Goal: Information Seeking & Learning: Learn about a topic

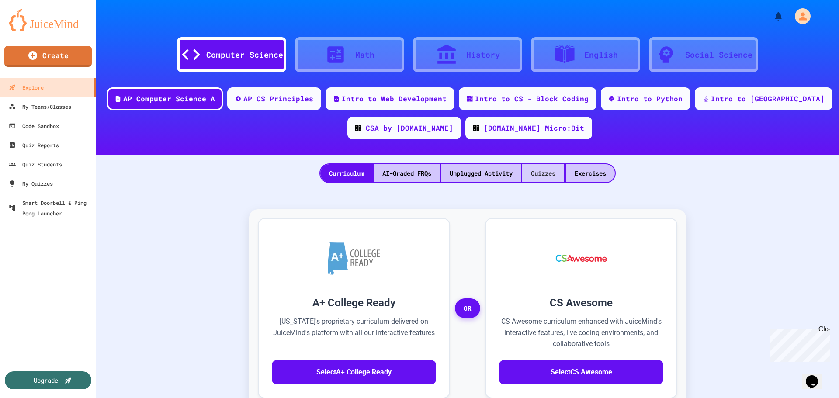
click at [545, 173] on div "Quizzes" at bounding box center [543, 173] width 42 height 18
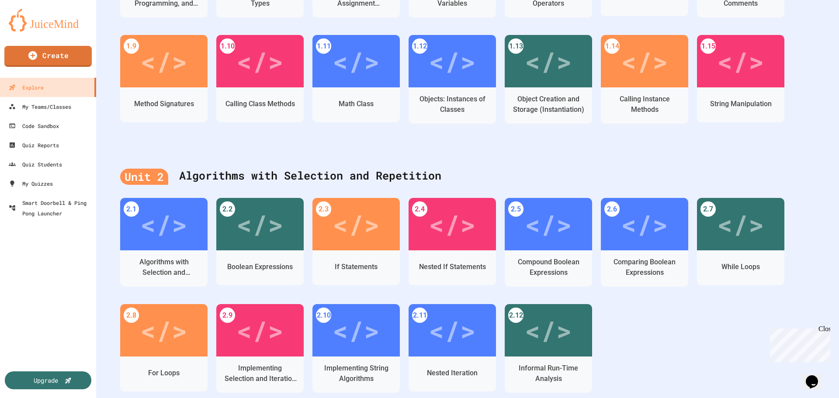
scroll to position [350, 0]
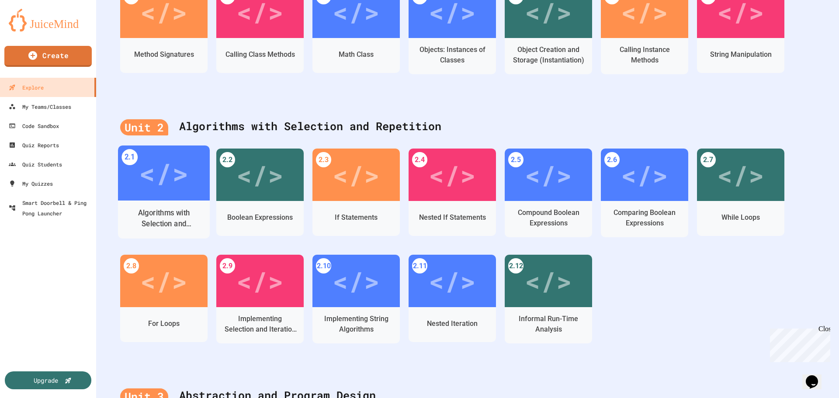
click at [162, 186] on div "</>" at bounding box center [163, 173] width 49 height 42
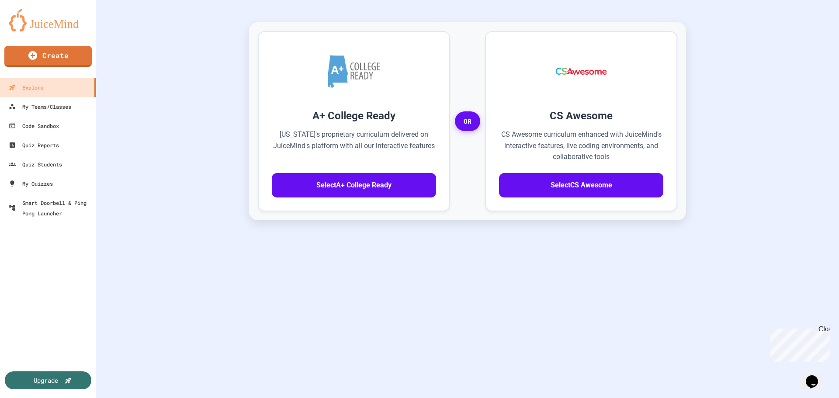
scroll to position [194, 0]
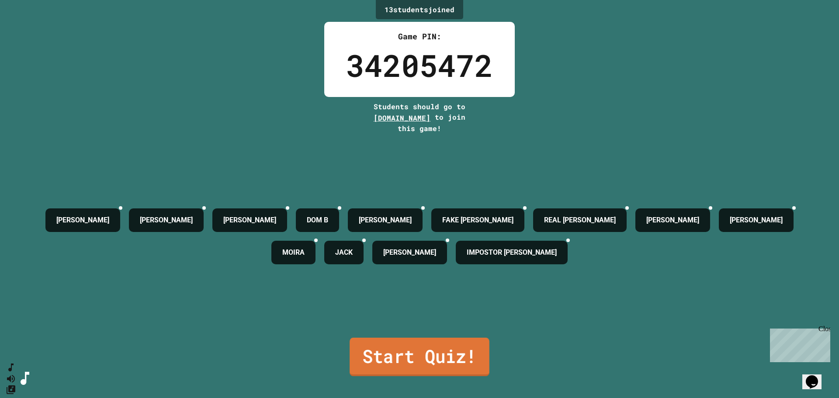
click at [424, 344] on link "Start Quiz!" at bounding box center [420, 357] width 140 height 38
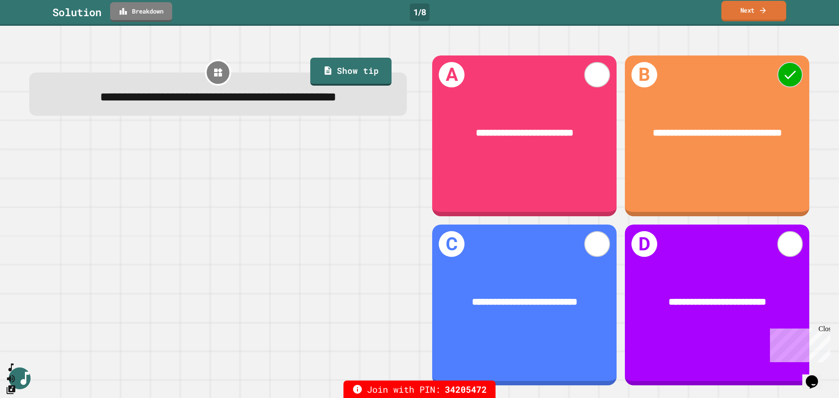
click at [757, 6] on link "Next" at bounding box center [753, 11] width 65 height 21
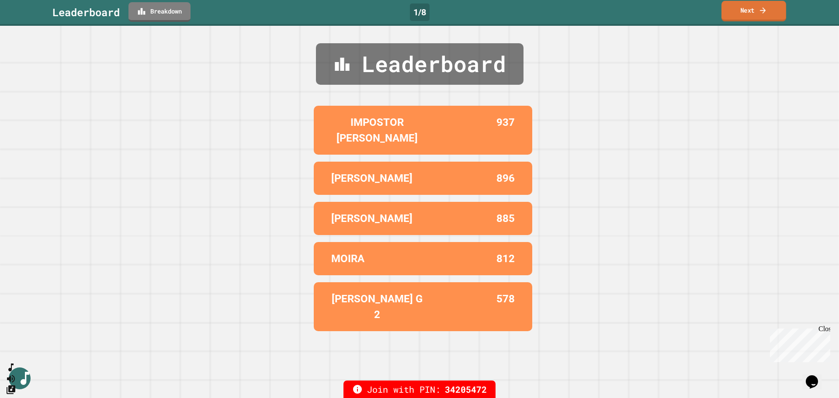
click at [757, 9] on link "Next" at bounding box center [753, 11] width 65 height 21
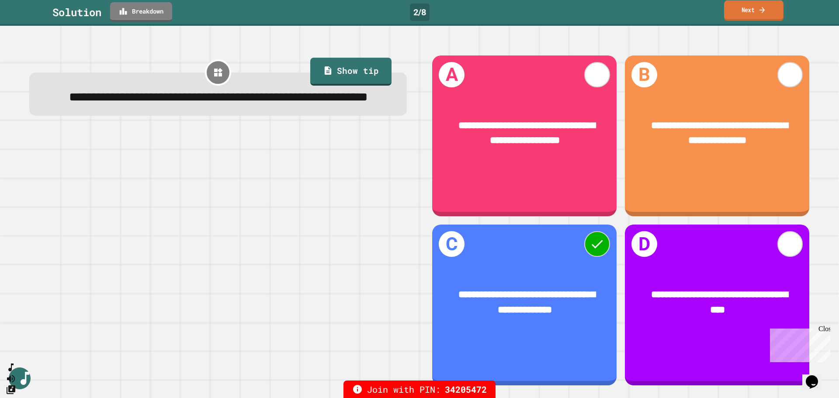
click at [745, 4] on link "Next" at bounding box center [753, 10] width 59 height 21
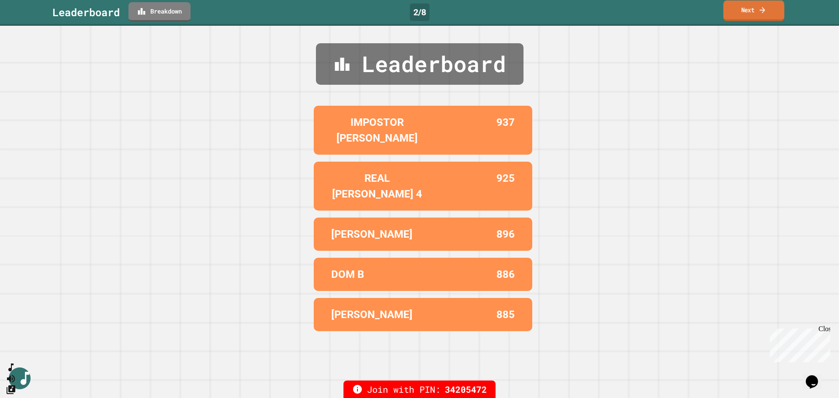
click at [758, 14] on link "Next" at bounding box center [753, 10] width 61 height 21
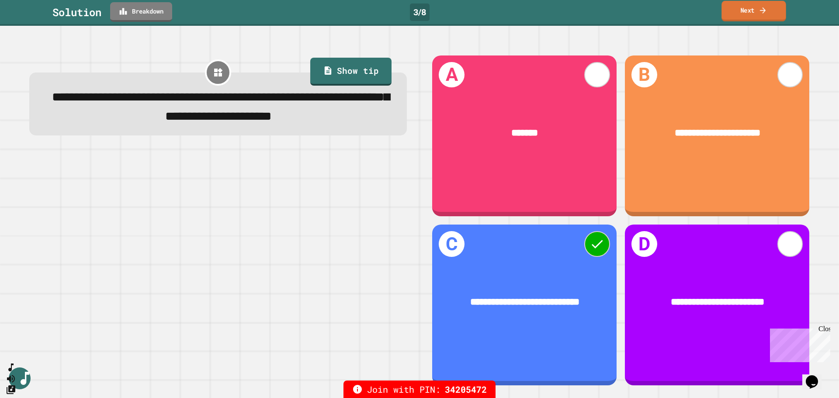
click at [735, 7] on link "Next" at bounding box center [753, 11] width 65 height 21
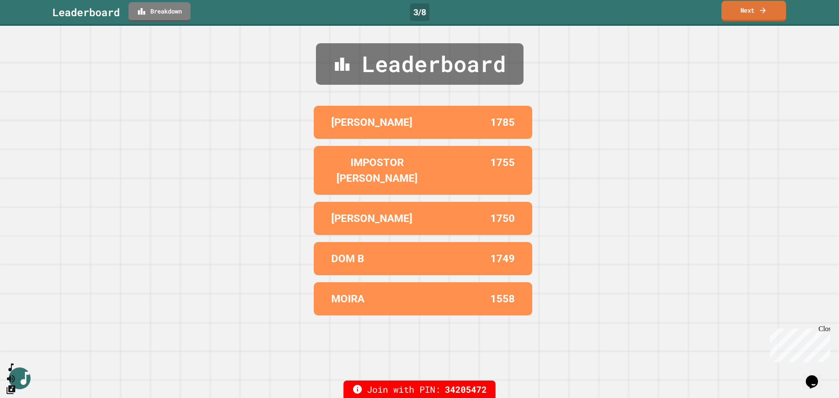
click at [737, 8] on link "Next" at bounding box center [753, 11] width 65 height 21
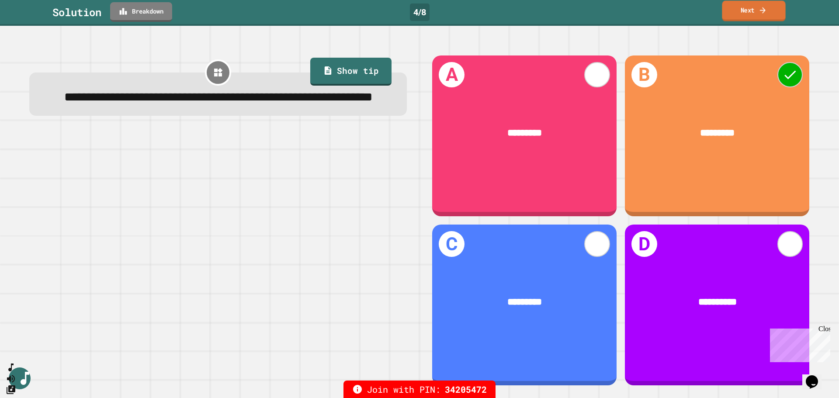
click at [756, 10] on link "Next" at bounding box center [753, 11] width 63 height 21
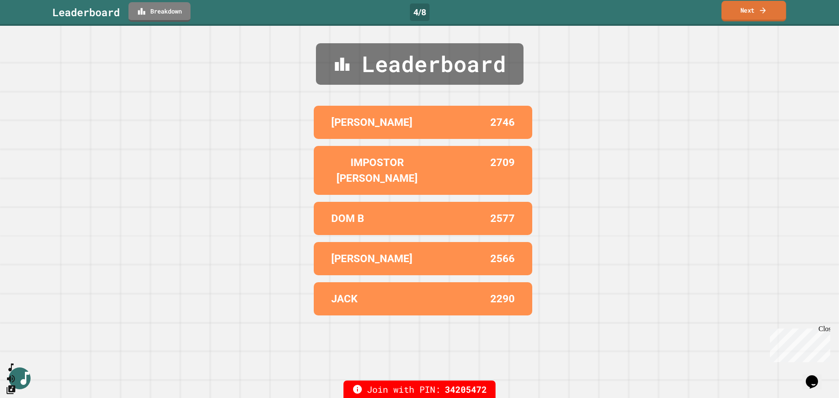
click at [756, 10] on link "Next" at bounding box center [753, 11] width 65 height 21
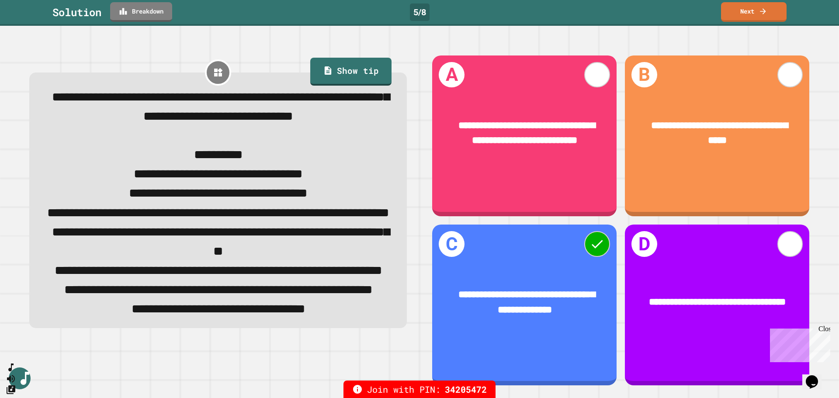
scroll to position [42, 0]
click at [758, 15] on link "Next" at bounding box center [753, 11] width 65 height 21
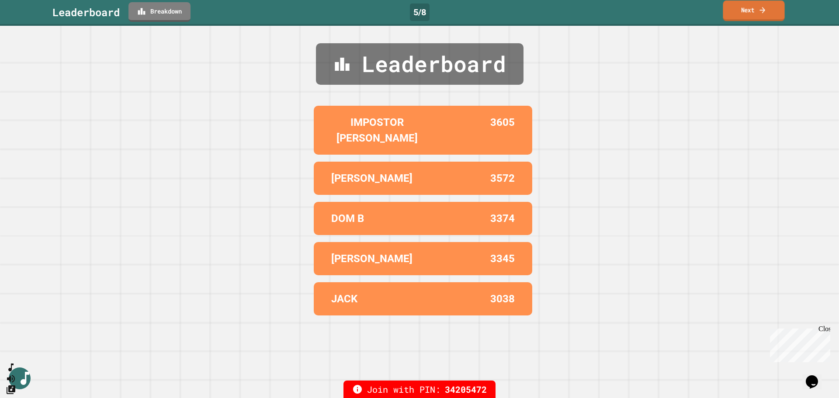
click at [752, 15] on link "Next" at bounding box center [754, 10] width 62 height 21
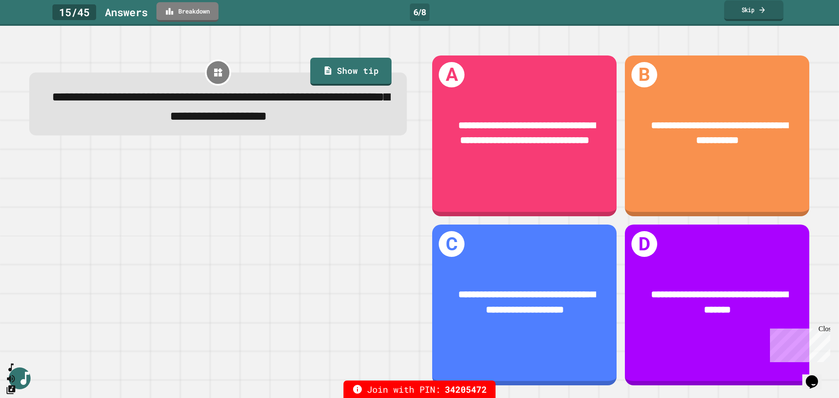
click at [756, 10] on link "Skip" at bounding box center [753, 10] width 59 height 21
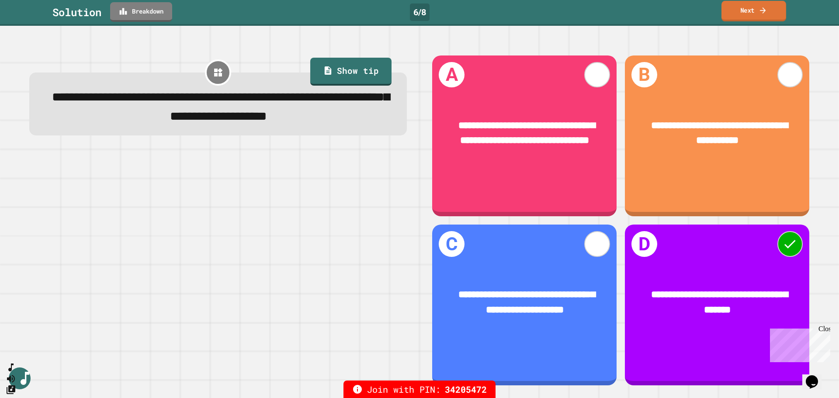
click at [770, 6] on link "Next" at bounding box center [753, 11] width 65 height 21
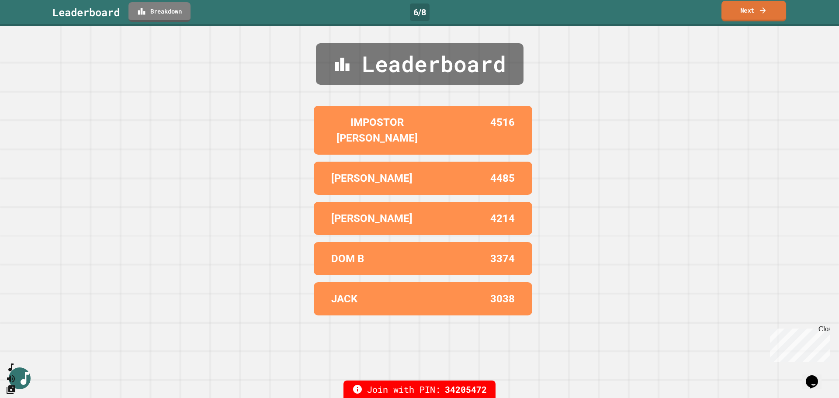
click at [770, 6] on link "Next" at bounding box center [753, 11] width 65 height 21
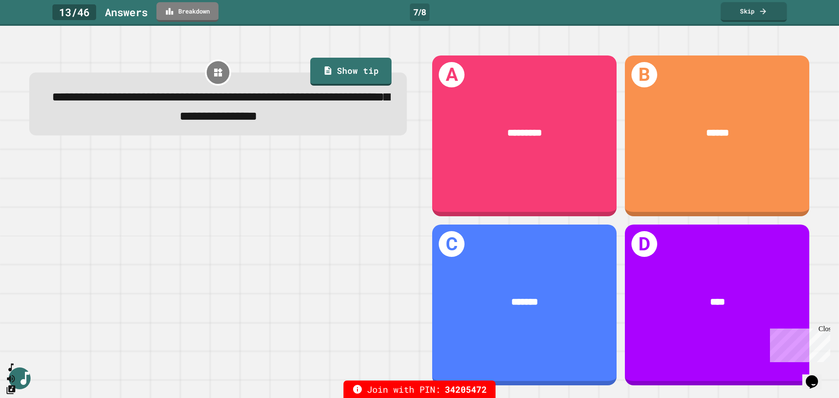
click at [746, 5] on link "Skip" at bounding box center [754, 12] width 66 height 20
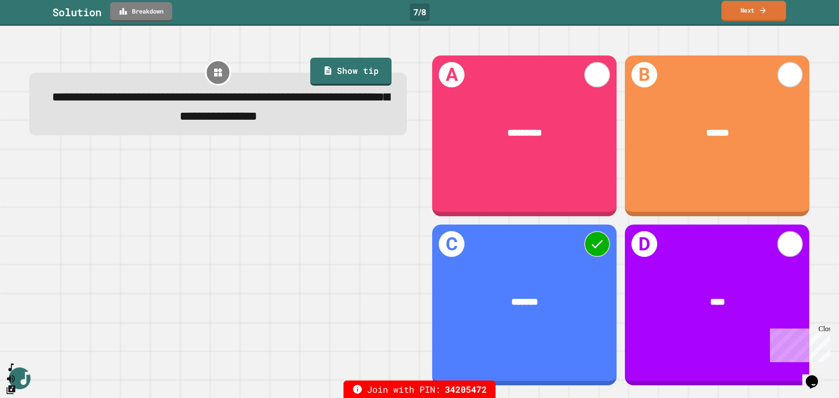
click at [742, 11] on link "Next" at bounding box center [753, 11] width 65 height 21
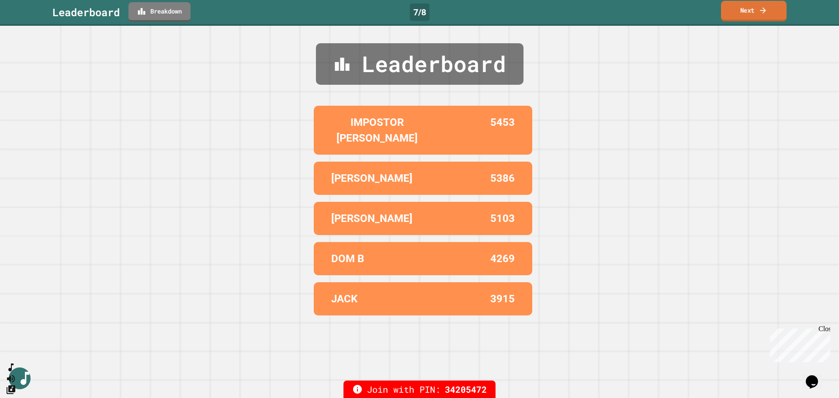
click at [742, 11] on link "Next" at bounding box center [754, 11] width 66 height 21
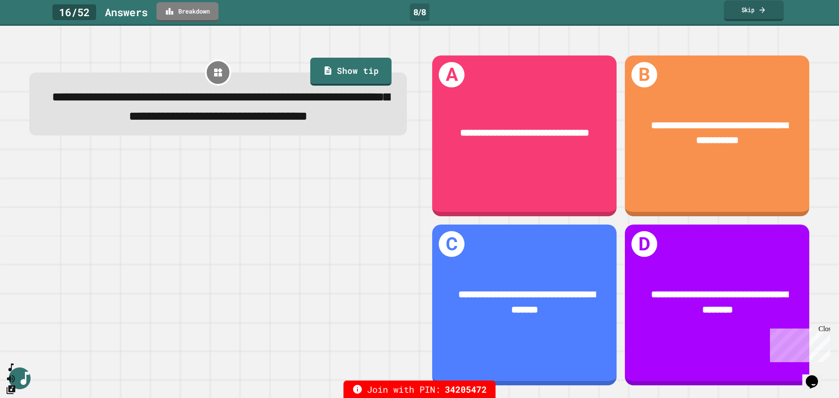
click at [748, 12] on link "Skip" at bounding box center [754, 10] width 60 height 21
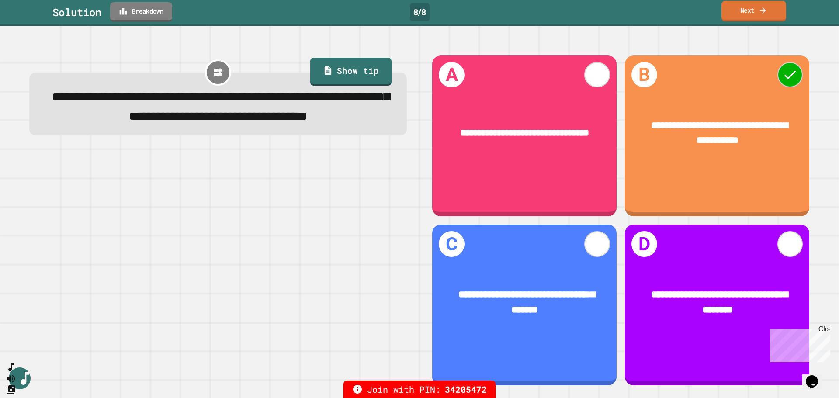
click at [748, 12] on link "Next" at bounding box center [753, 11] width 65 height 21
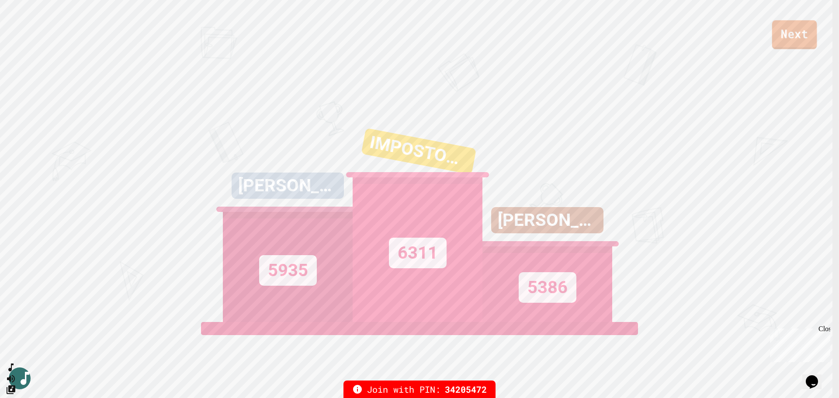
click at [798, 32] on link "Next" at bounding box center [794, 34] width 45 height 29
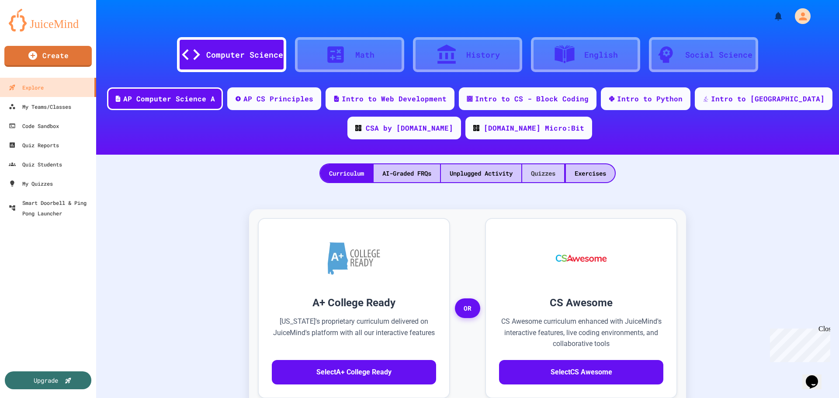
click at [544, 173] on div "Quizzes" at bounding box center [543, 173] width 42 height 18
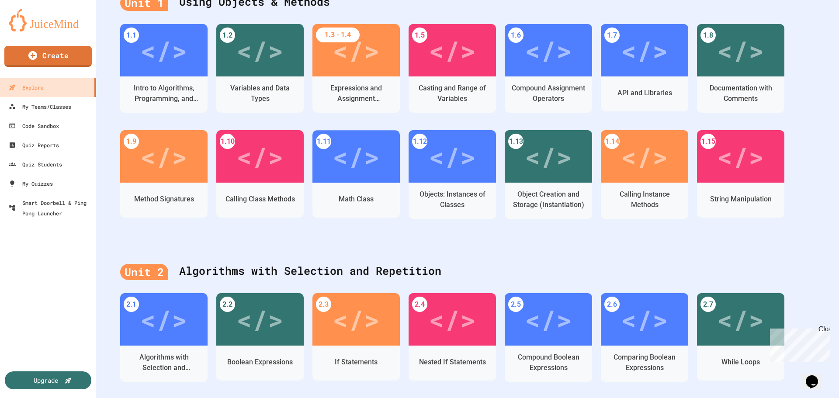
scroll to position [262, 0]
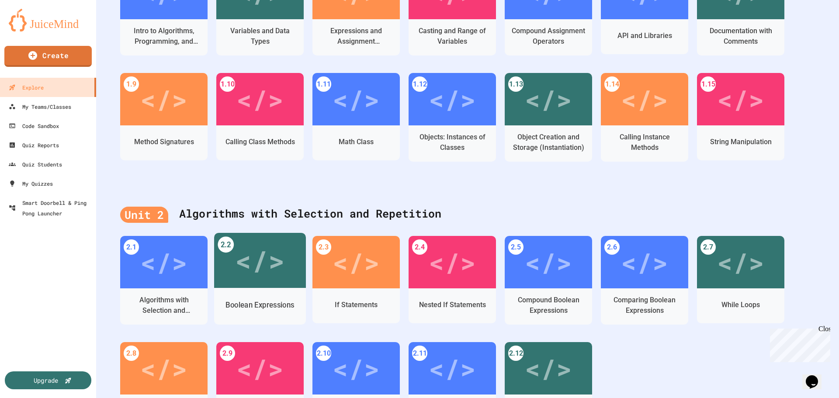
click at [267, 262] on div "</>" at bounding box center [259, 261] width 49 height 42
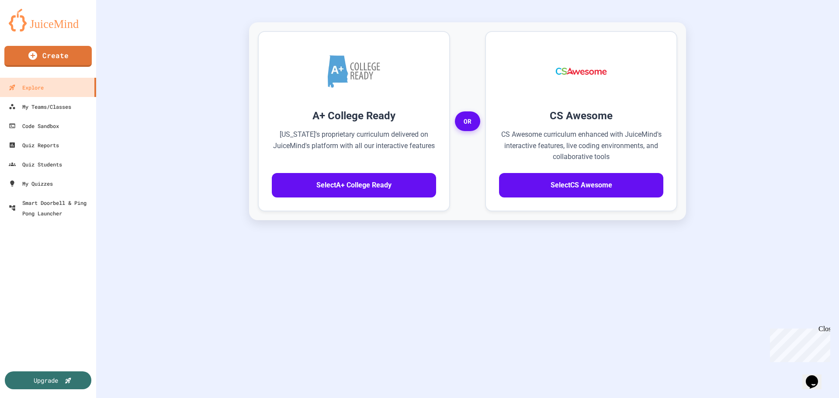
scroll to position [194, 0]
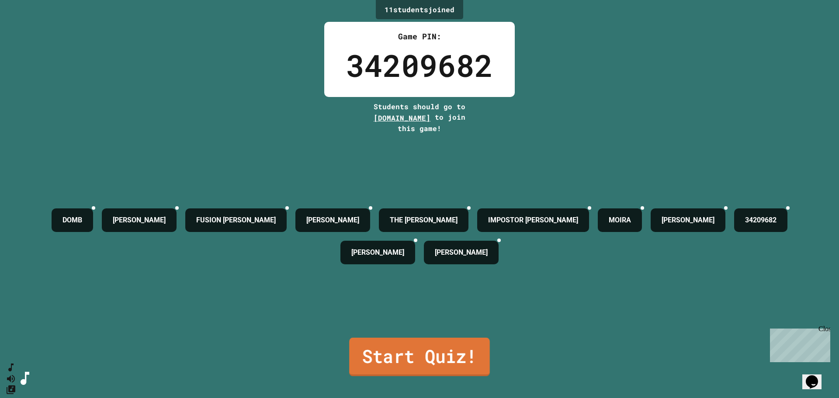
click at [395, 346] on link "Start Quiz!" at bounding box center [419, 357] width 141 height 38
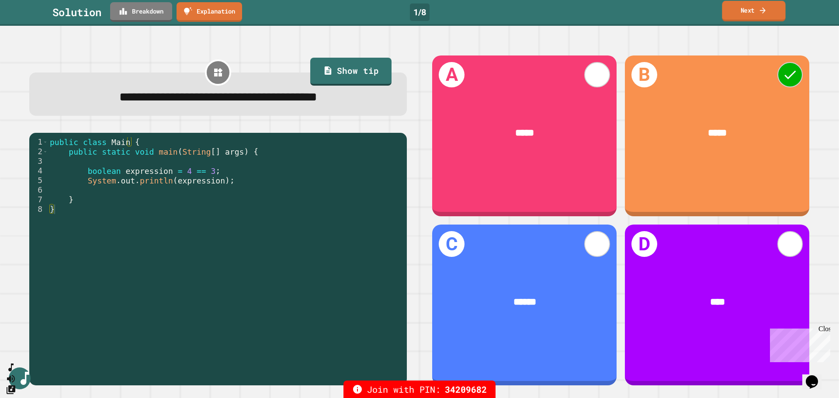
click at [755, 14] on link "Next" at bounding box center [753, 11] width 63 height 21
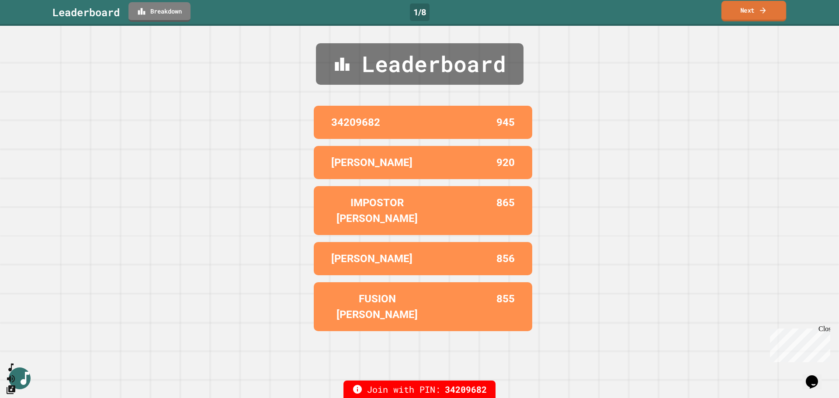
click at [755, 14] on link "Next" at bounding box center [753, 11] width 65 height 21
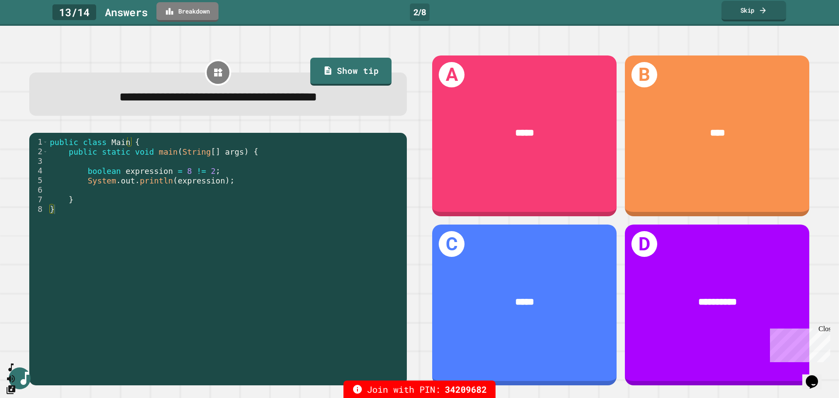
click at [755, 10] on link "Skip" at bounding box center [753, 11] width 65 height 21
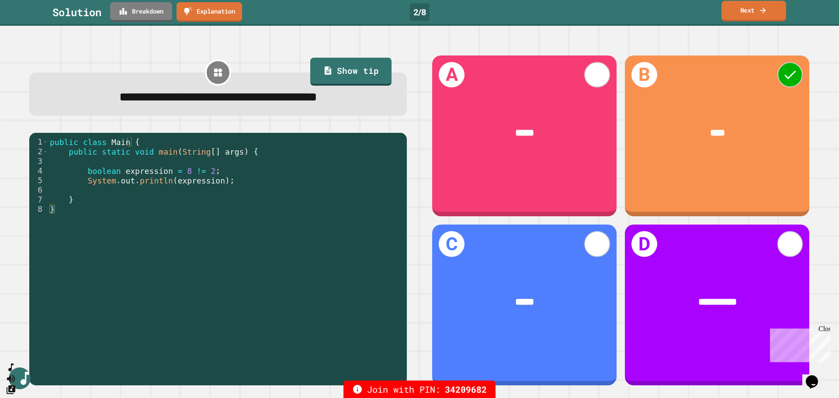
click at [755, 10] on link "Next" at bounding box center [753, 11] width 65 height 21
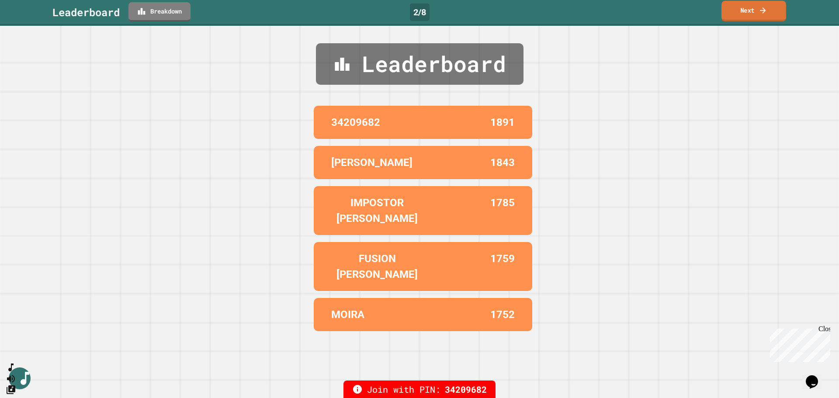
click at [758, 18] on link "Next" at bounding box center [753, 11] width 65 height 21
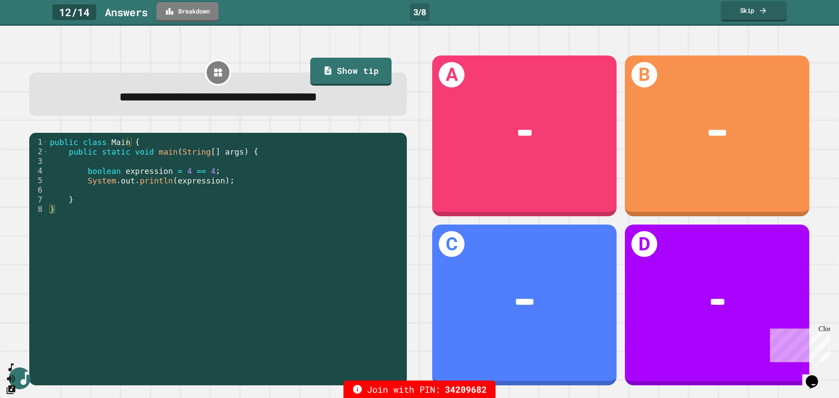
click at [759, 10] on icon at bounding box center [763, 10] width 9 height 9
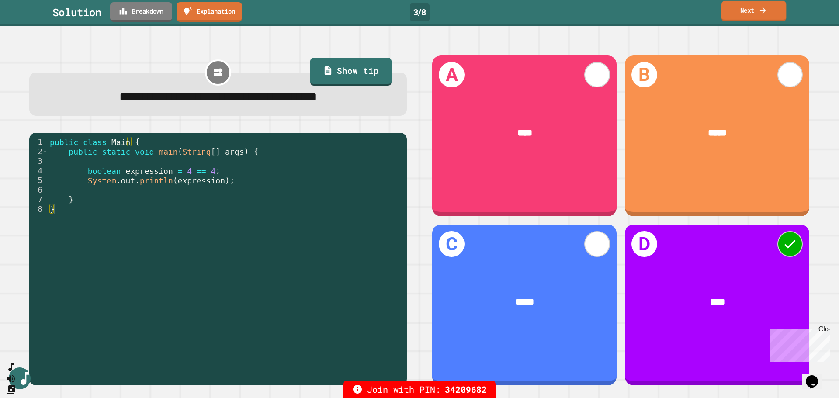
click at [748, 11] on link "Next" at bounding box center [753, 11] width 65 height 21
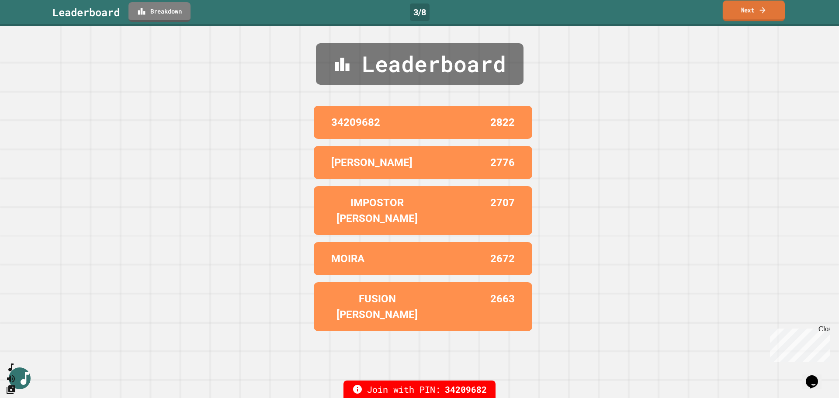
click at [742, 14] on link "Next" at bounding box center [754, 10] width 62 height 21
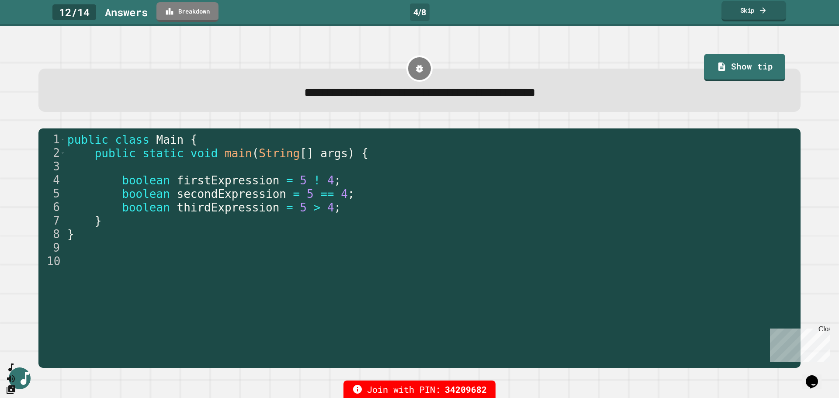
click at [757, 14] on link "Skip" at bounding box center [753, 11] width 65 height 21
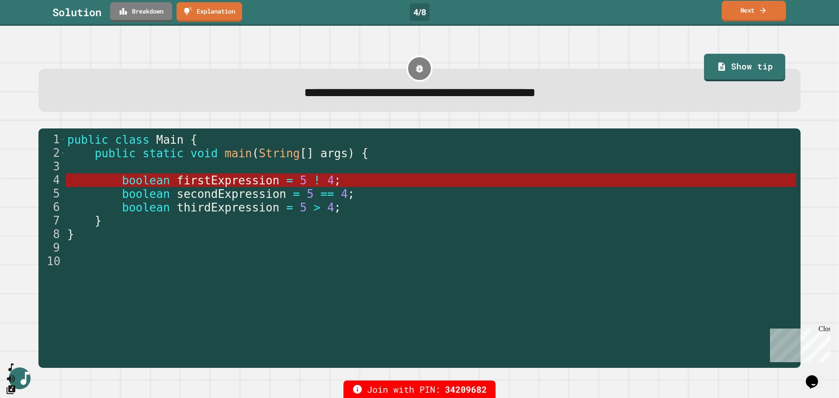
click at [757, 14] on link "Next" at bounding box center [753, 11] width 64 height 21
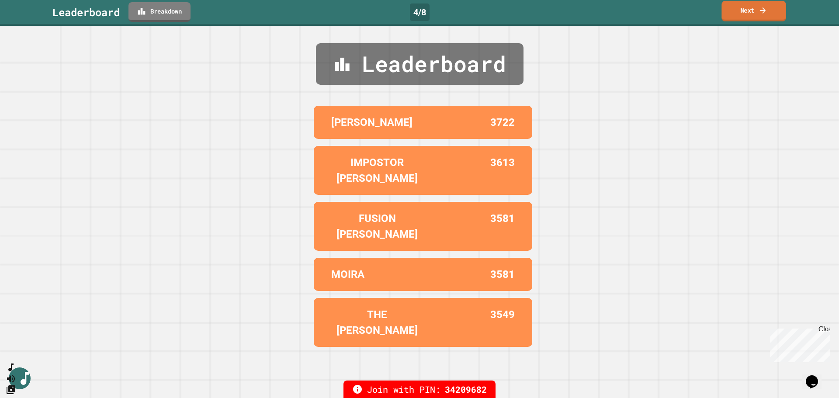
click at [757, 14] on link "Next" at bounding box center [753, 11] width 64 height 21
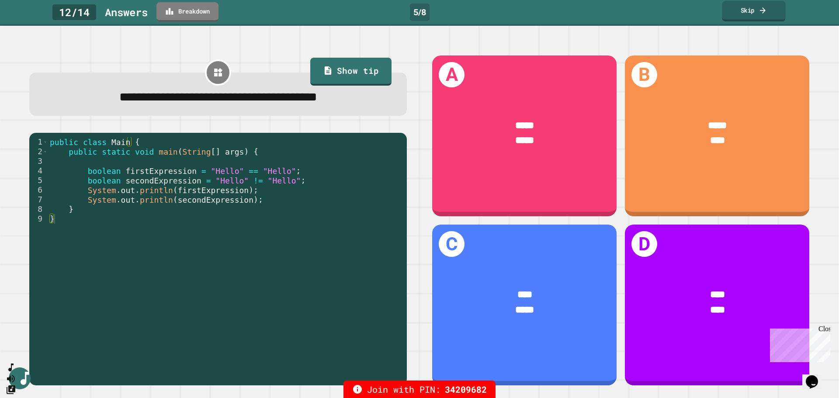
click at [748, 13] on link "Skip" at bounding box center [753, 11] width 63 height 21
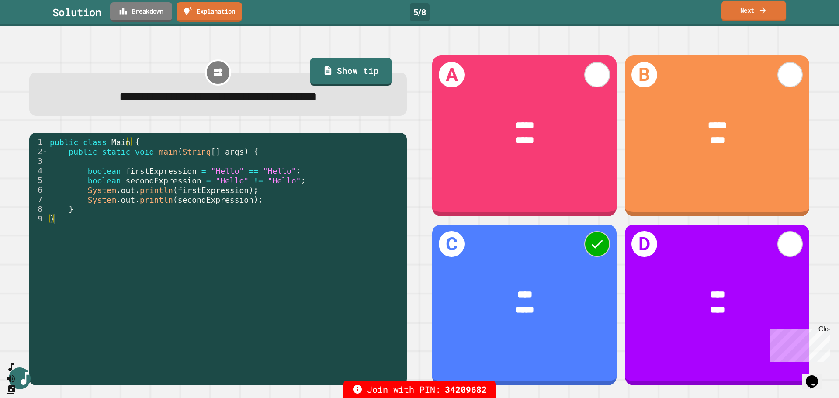
click at [748, 13] on link "Next" at bounding box center [753, 11] width 65 height 21
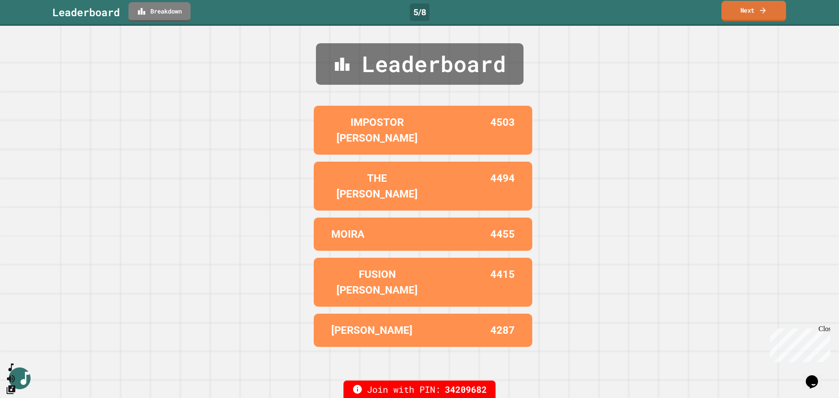
click at [752, 7] on link "Next" at bounding box center [753, 11] width 65 height 21
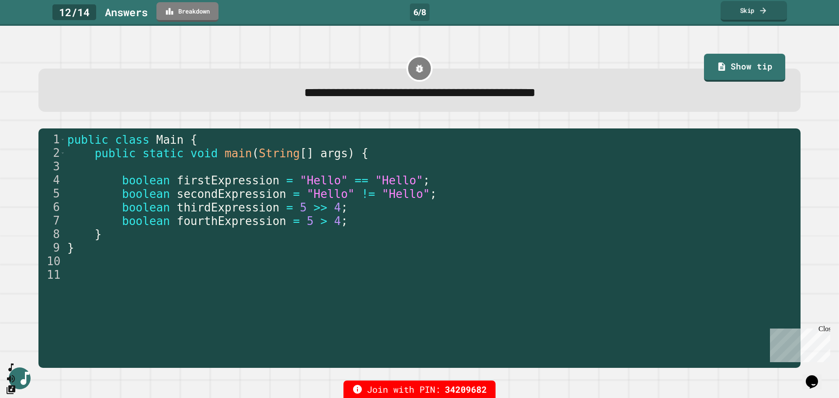
click at [732, 12] on link "Skip" at bounding box center [754, 11] width 66 height 21
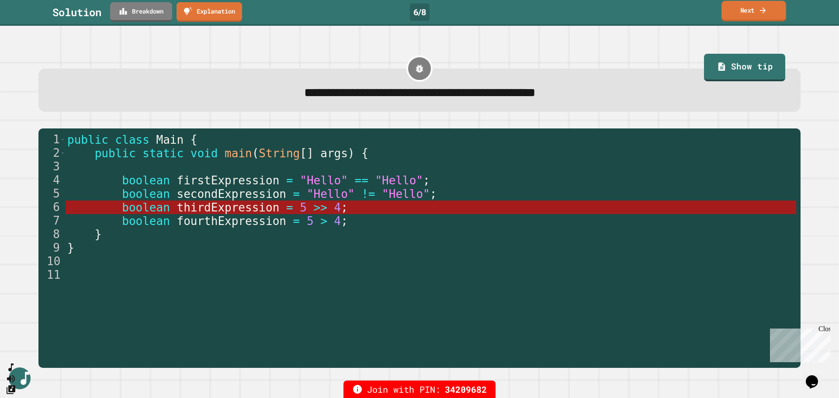
click at [749, 11] on link "Next" at bounding box center [753, 11] width 65 height 21
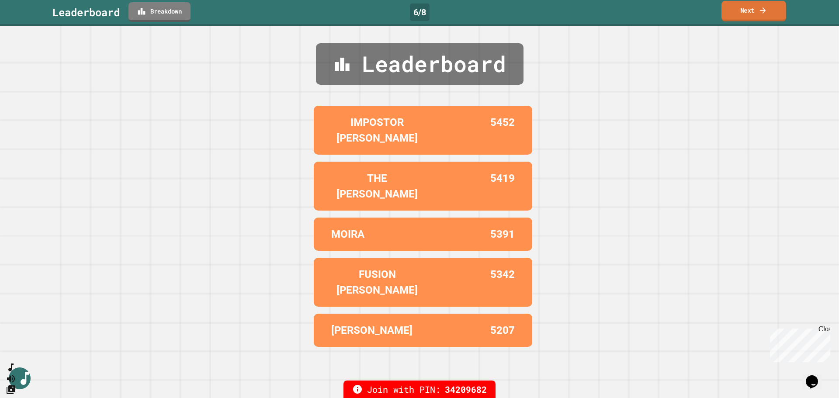
click at [749, 11] on link "Next" at bounding box center [753, 11] width 65 height 21
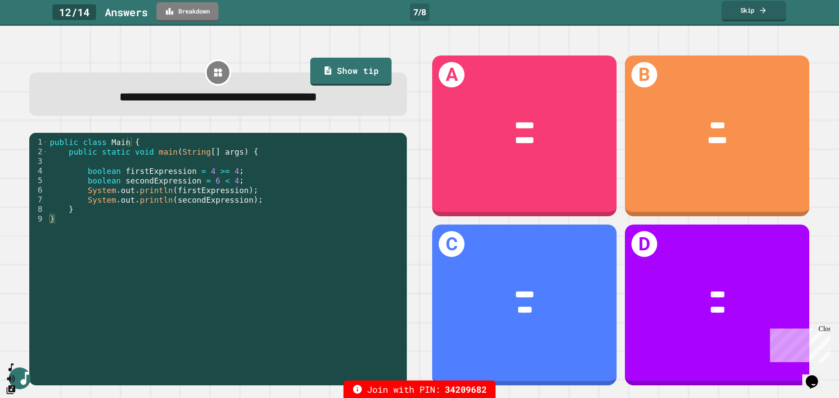
click at [759, 11] on icon at bounding box center [763, 10] width 9 height 9
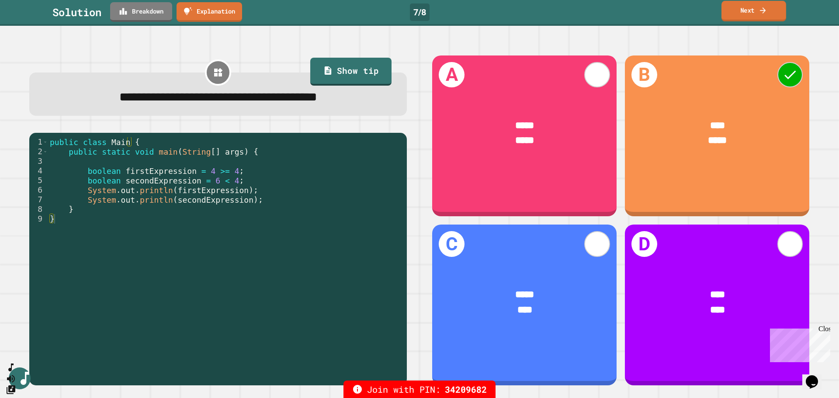
click at [750, 11] on link "Next" at bounding box center [753, 11] width 65 height 21
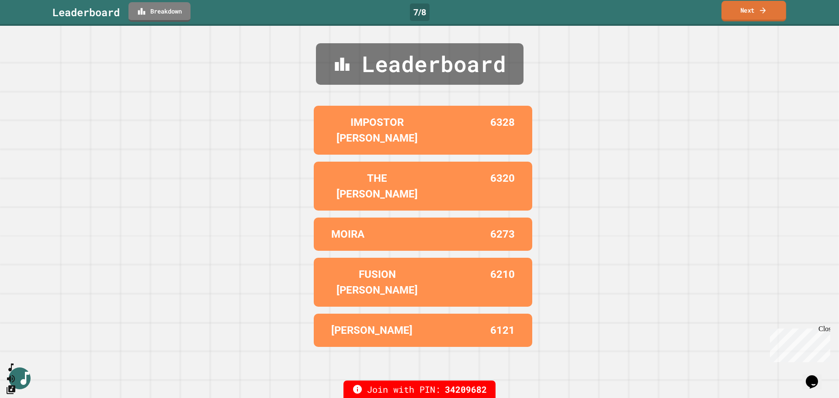
click at [755, 11] on link "Next" at bounding box center [753, 11] width 65 height 21
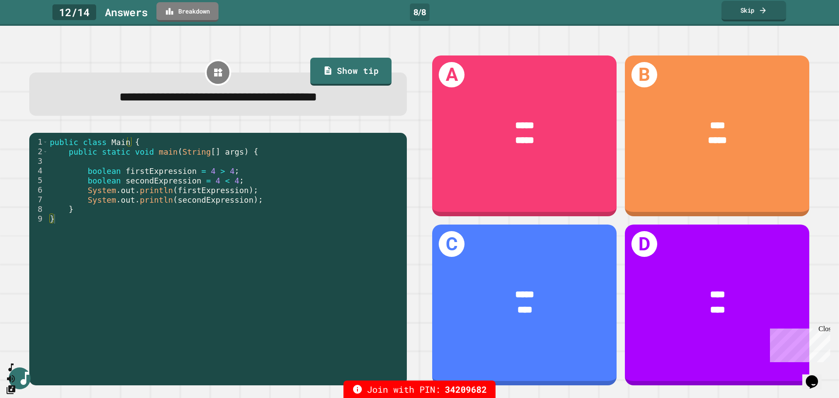
click at [752, 11] on link "Skip" at bounding box center [753, 11] width 65 height 21
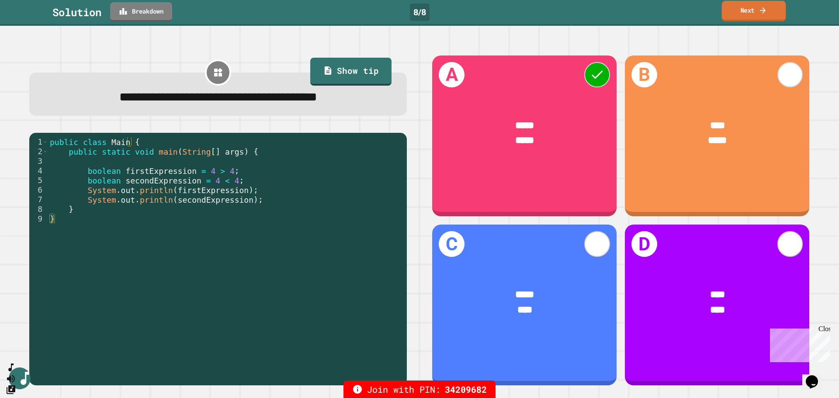
click at [752, 11] on link "Next" at bounding box center [754, 11] width 64 height 21
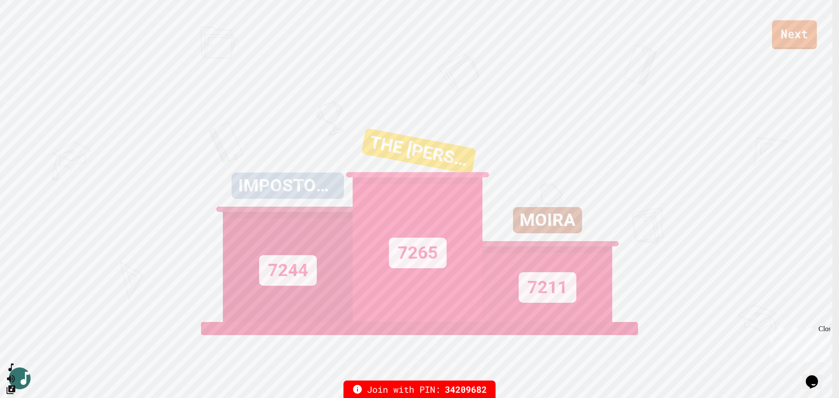
click at [787, 29] on link "Next" at bounding box center [794, 34] width 45 height 29
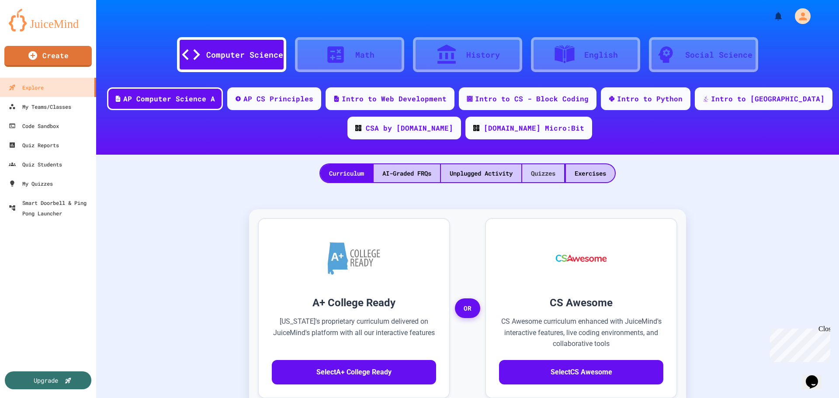
click at [537, 172] on div "Quizzes" at bounding box center [543, 173] width 42 height 18
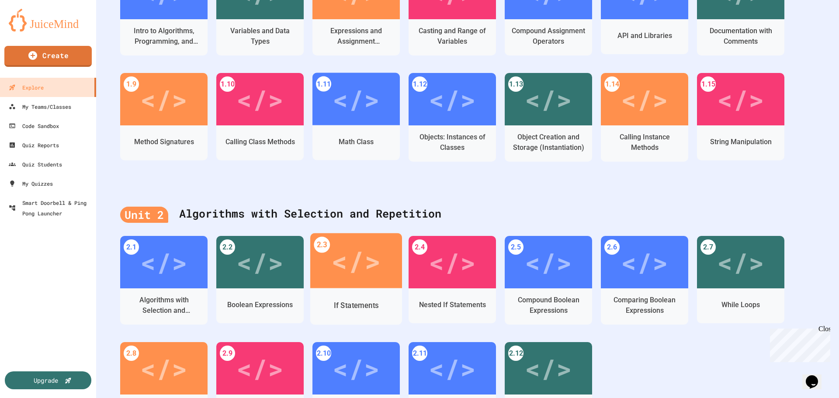
click at [343, 257] on div "</>" at bounding box center [355, 261] width 49 height 42
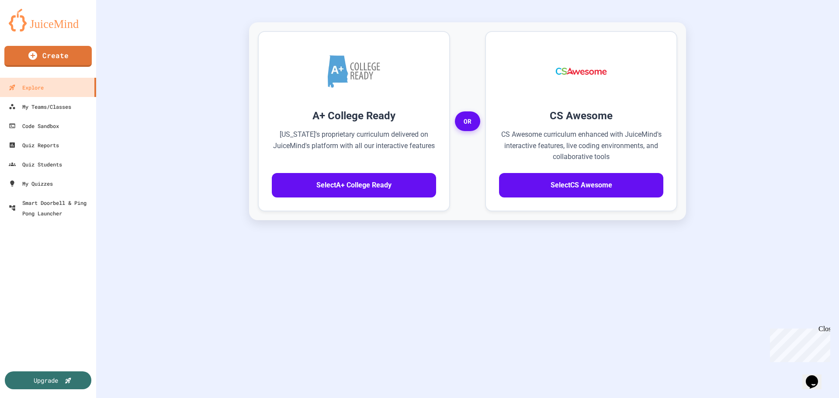
scroll to position [194, 0]
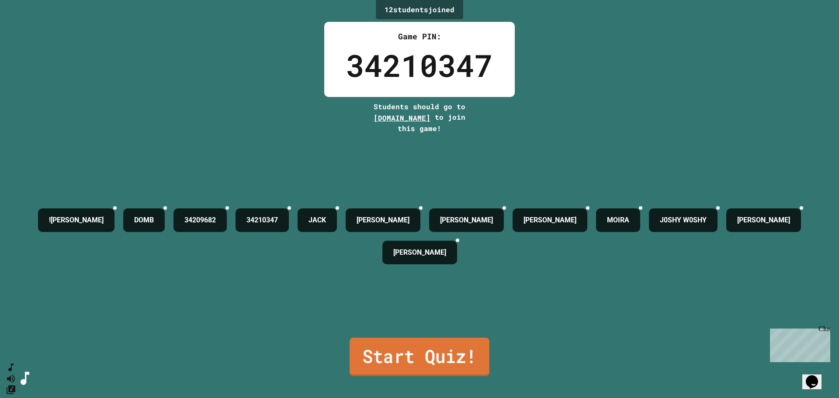
click at [428, 351] on link "Start Quiz!" at bounding box center [420, 357] width 140 height 38
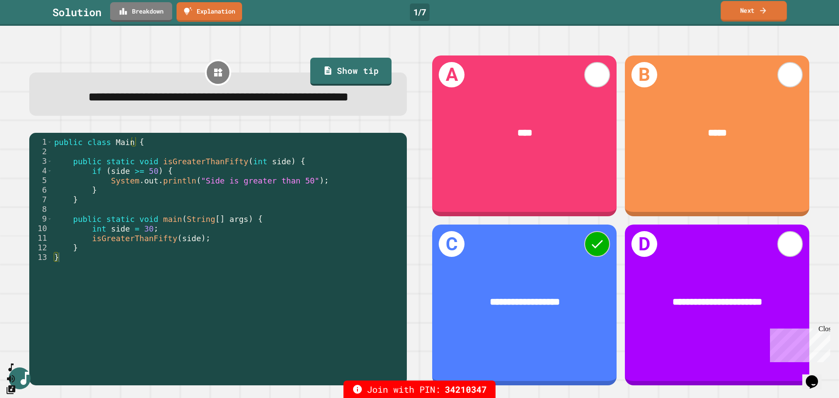
click at [748, 10] on link "Next" at bounding box center [754, 11] width 66 height 21
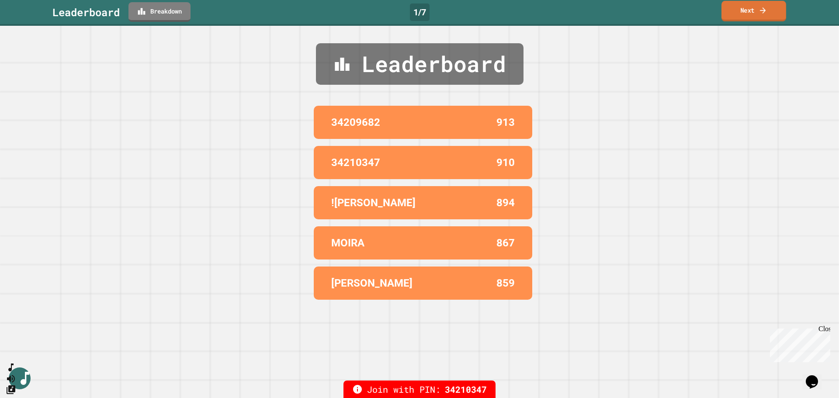
click at [759, 10] on icon at bounding box center [763, 10] width 9 height 9
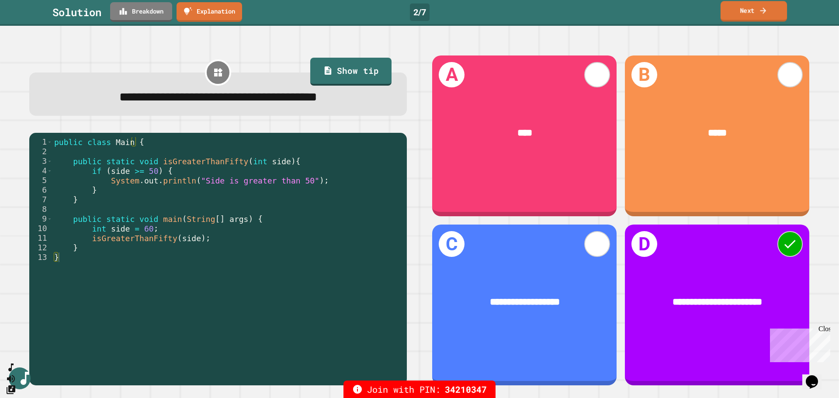
click at [740, 15] on link "Next" at bounding box center [754, 11] width 66 height 21
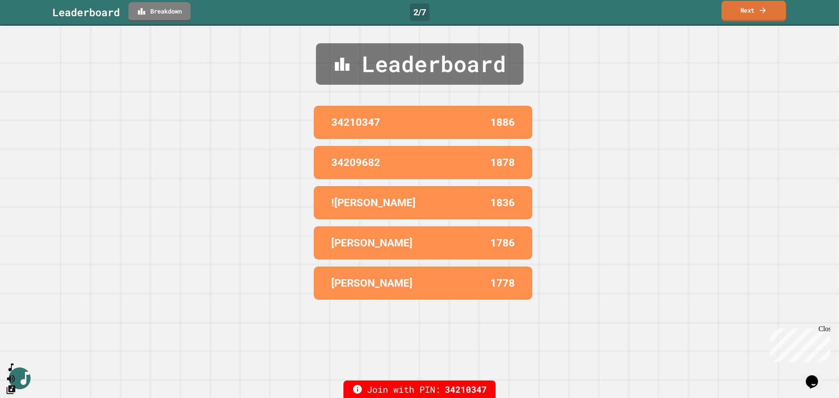
click at [741, 13] on link "Next" at bounding box center [753, 11] width 65 height 21
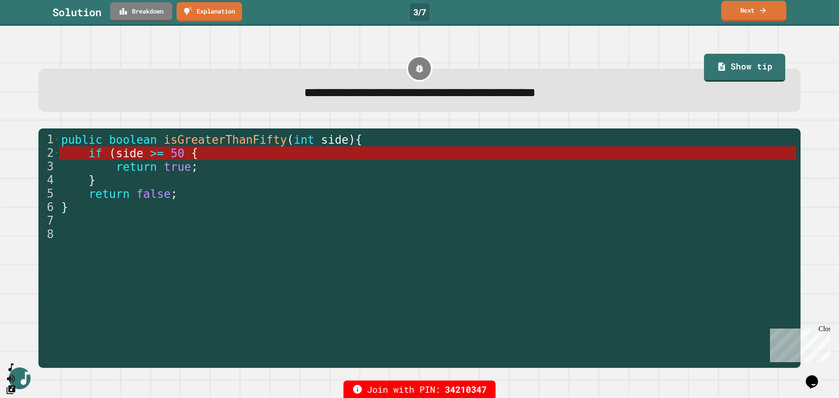
click at [754, 8] on link "Next" at bounding box center [753, 11] width 65 height 21
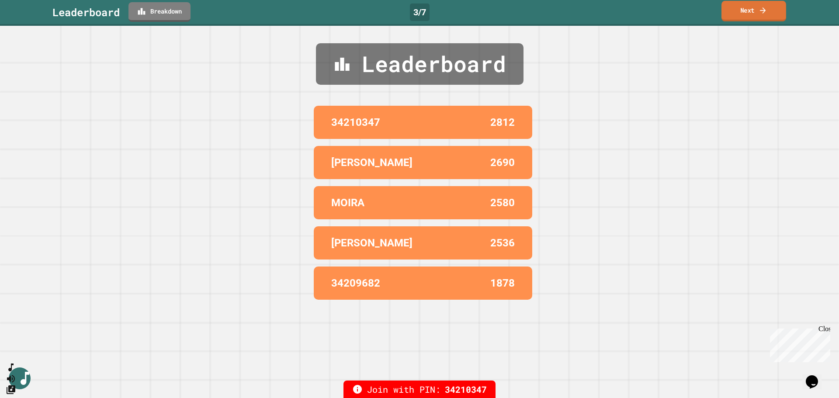
click at [752, 8] on link "Next" at bounding box center [753, 11] width 65 height 21
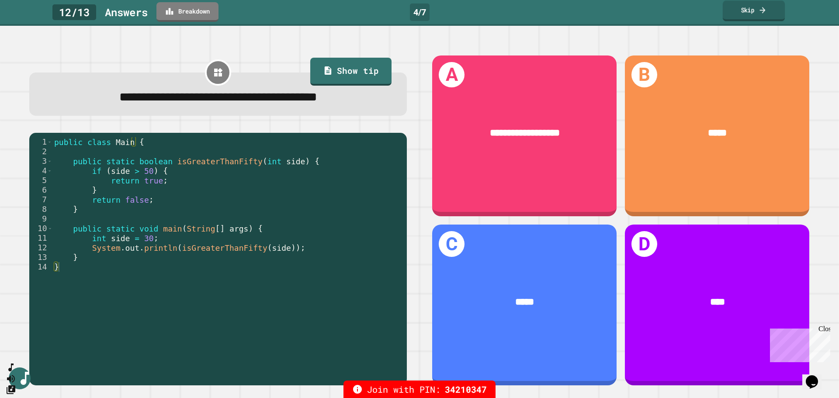
click at [741, 7] on link "Skip" at bounding box center [754, 10] width 62 height 21
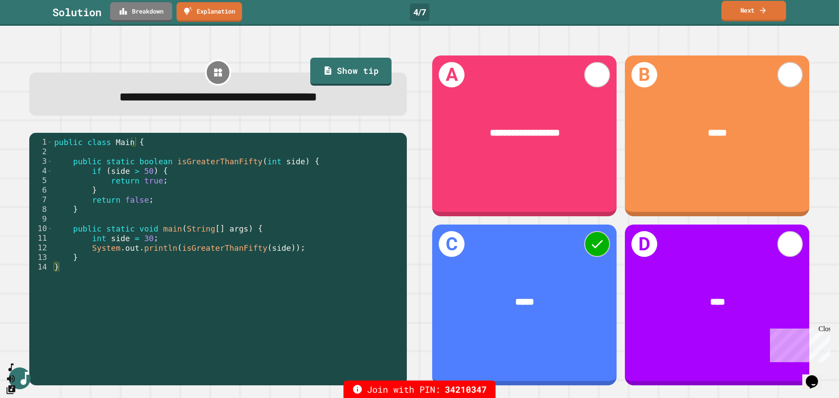
click at [743, 7] on link "Next" at bounding box center [753, 11] width 65 height 21
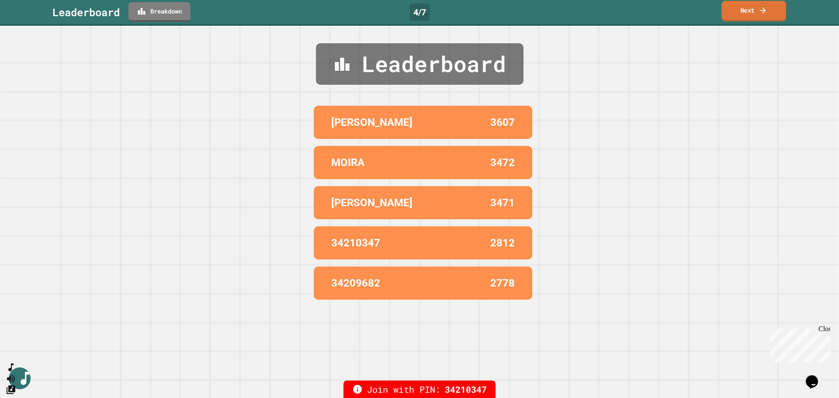
click at [743, 7] on link "Next" at bounding box center [753, 11] width 65 height 21
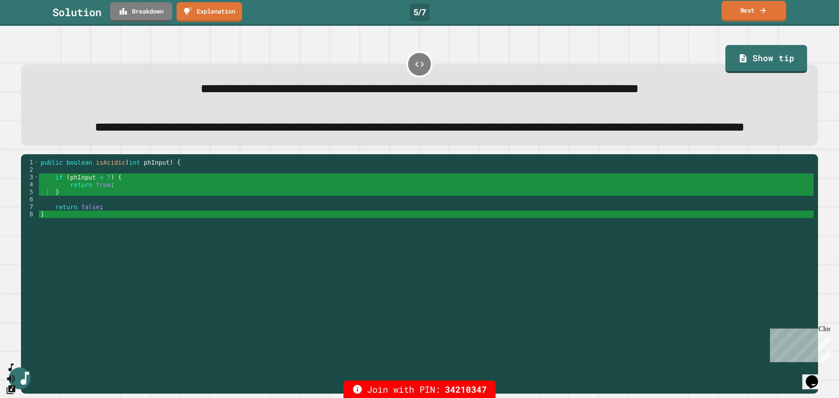
click at [748, 10] on link "Next" at bounding box center [753, 11] width 65 height 21
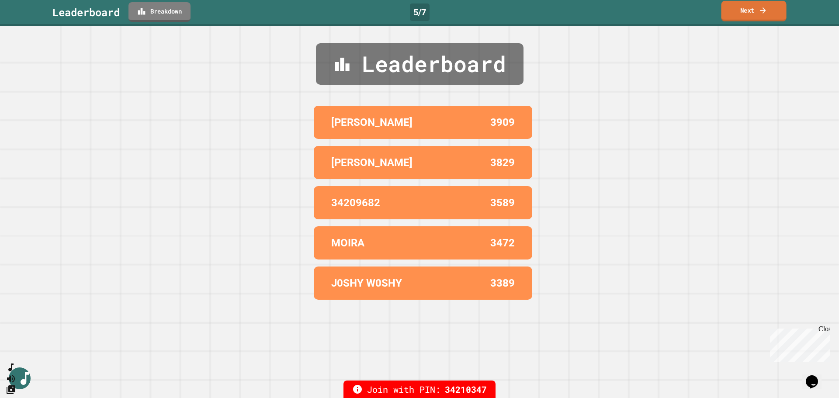
click at [748, 10] on link "Next" at bounding box center [753, 11] width 65 height 21
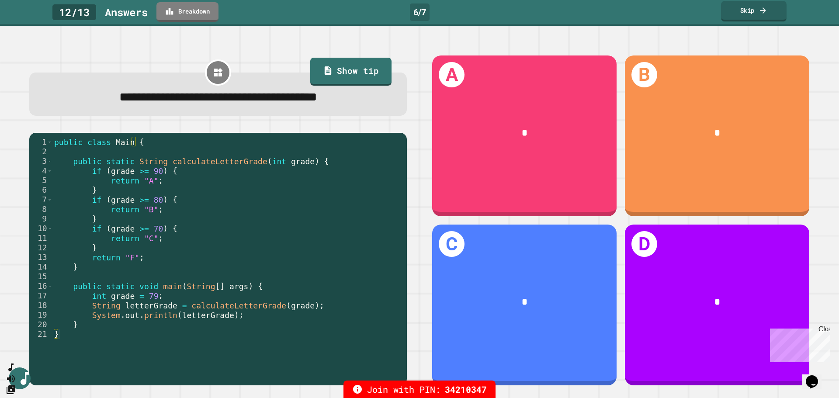
click at [748, 9] on link "Skip" at bounding box center [754, 11] width 66 height 21
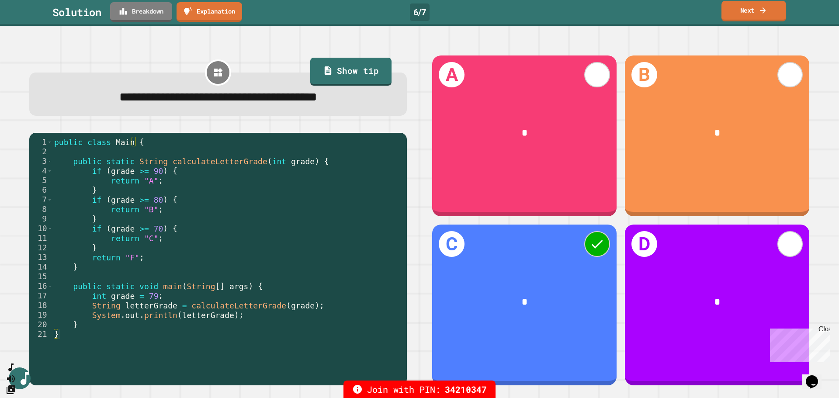
click at [745, 16] on link "Next" at bounding box center [753, 11] width 65 height 21
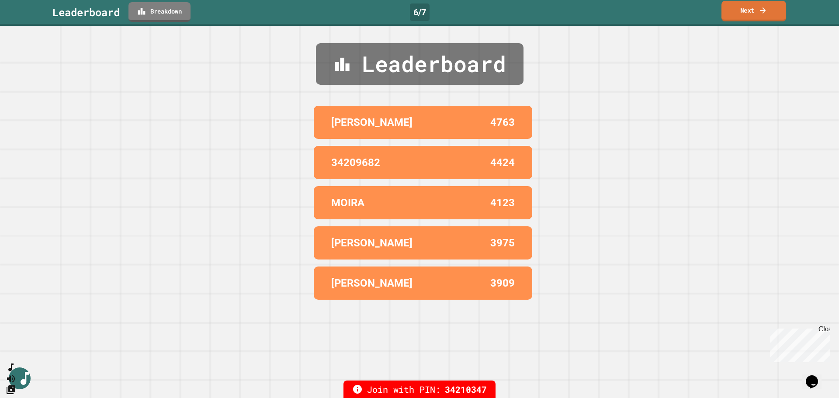
click at [749, 10] on link "Next" at bounding box center [753, 11] width 65 height 21
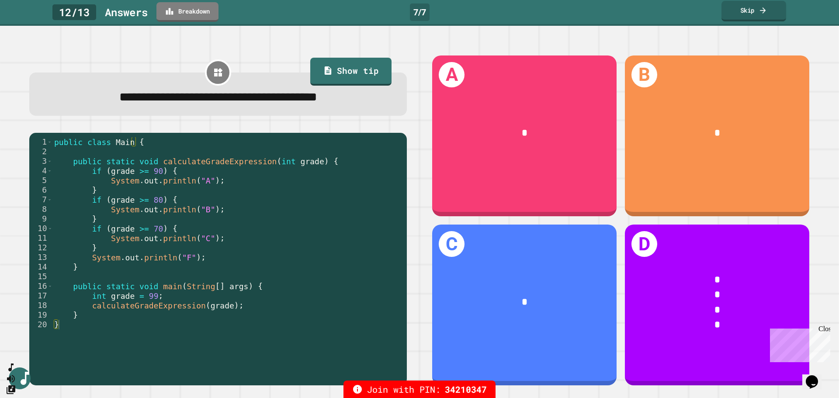
click at [761, 18] on link "Skip" at bounding box center [753, 11] width 65 height 21
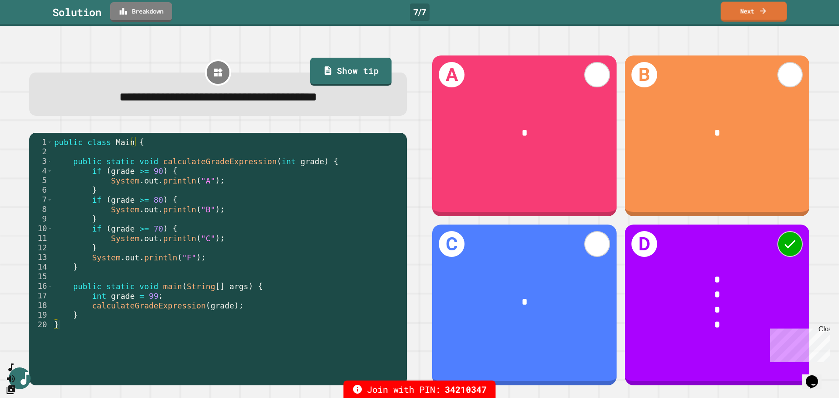
click at [745, 14] on link "Next" at bounding box center [754, 12] width 66 height 20
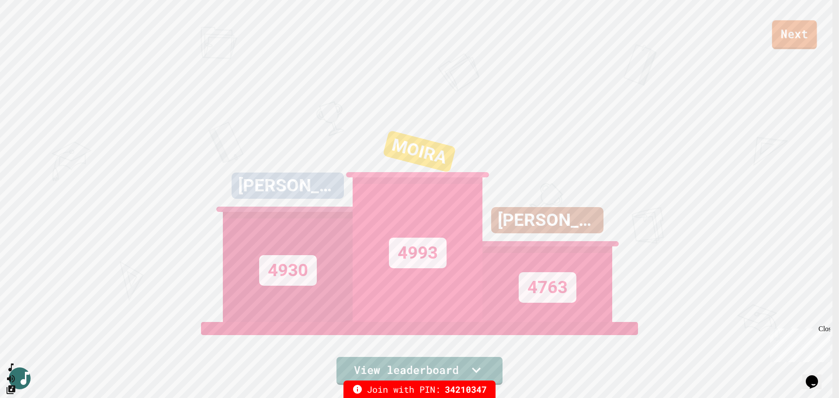
click at [793, 30] on link "Next" at bounding box center [794, 34] width 45 height 29
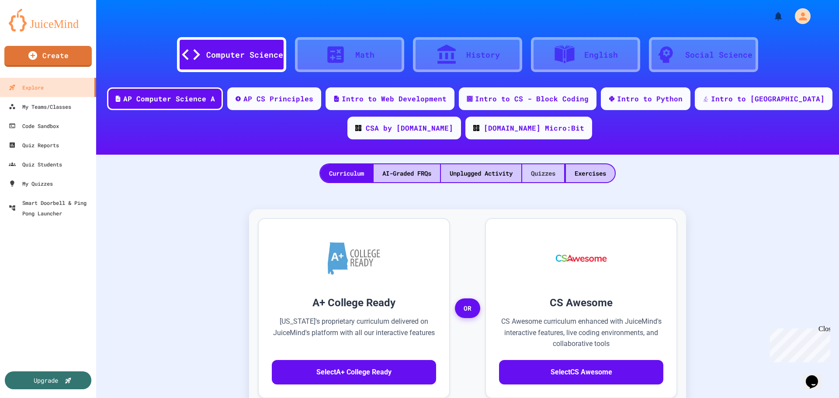
click at [547, 172] on div "Quizzes" at bounding box center [543, 173] width 42 height 18
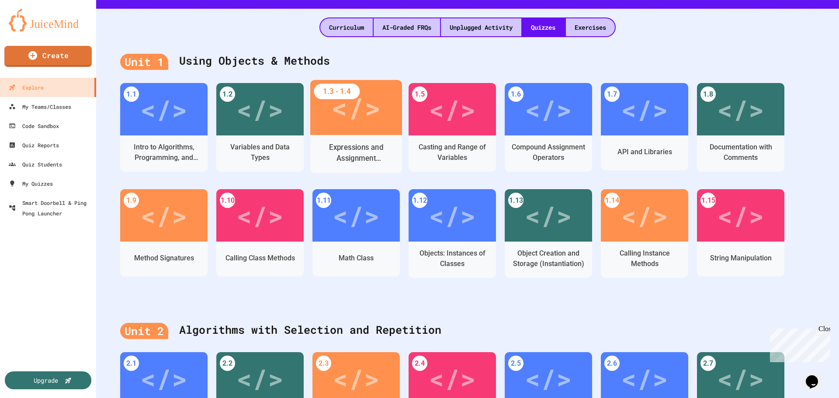
scroll to position [218, 0]
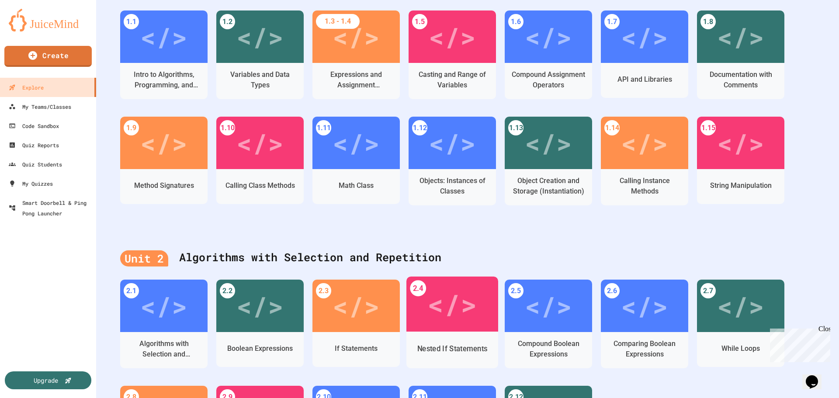
click at [450, 300] on div "</>" at bounding box center [451, 305] width 49 height 42
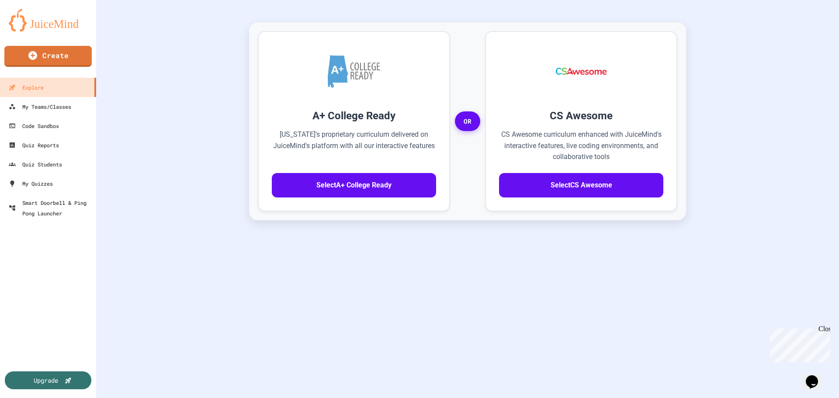
scroll to position [194, 0]
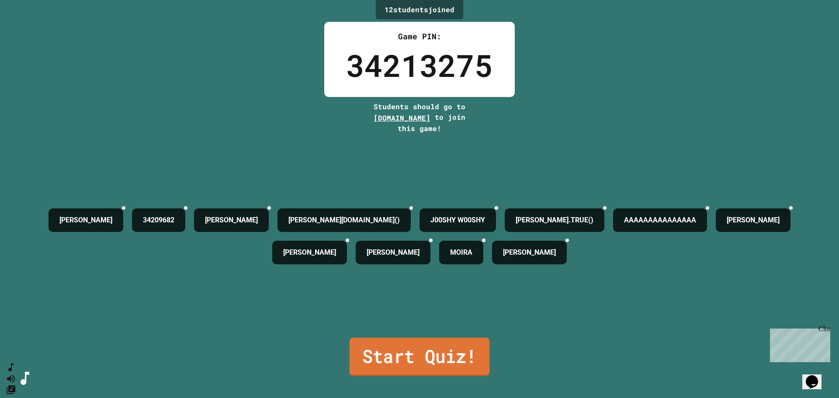
click at [414, 349] on link "Start Quiz!" at bounding box center [420, 357] width 140 height 38
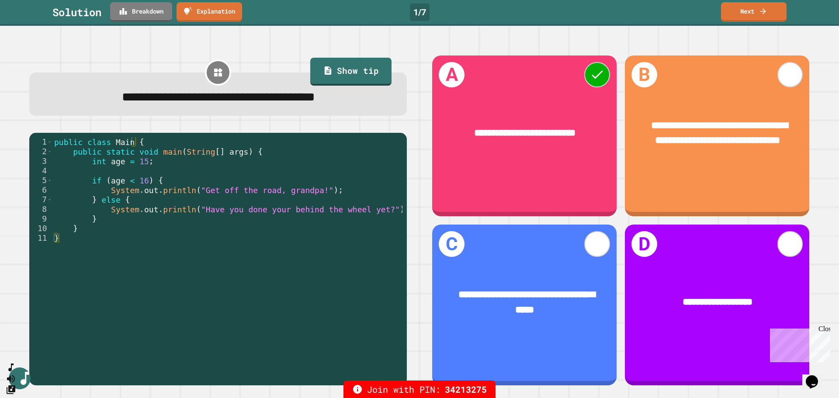
click at [747, 10] on link "Next" at bounding box center [754, 12] width 66 height 20
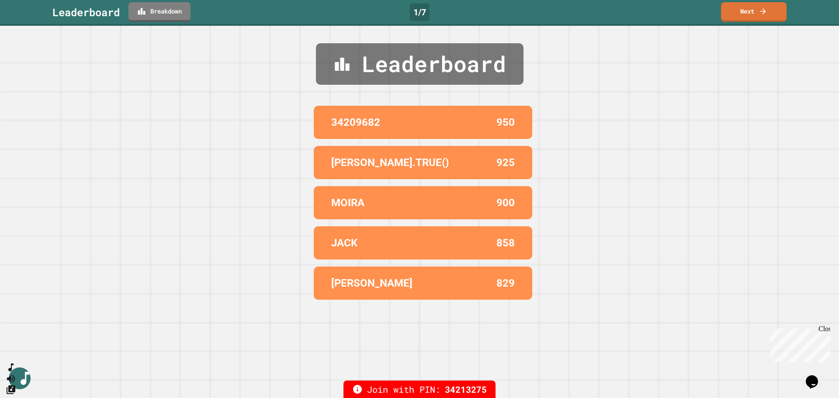
click at [749, 16] on link "Next" at bounding box center [754, 12] width 66 height 20
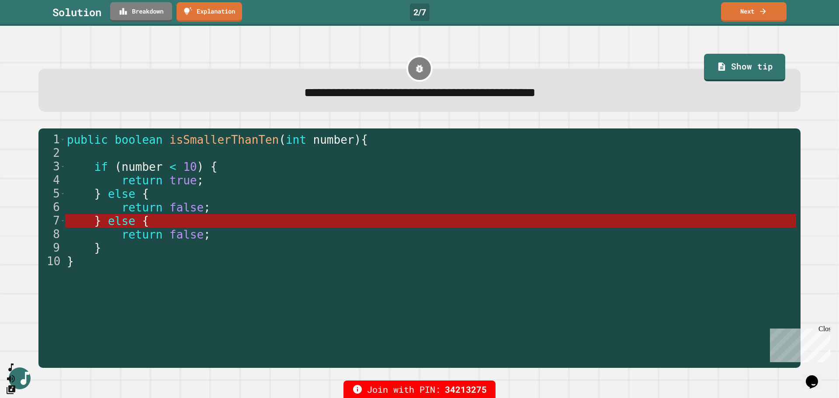
click at [744, 14] on link "Next" at bounding box center [754, 12] width 66 height 20
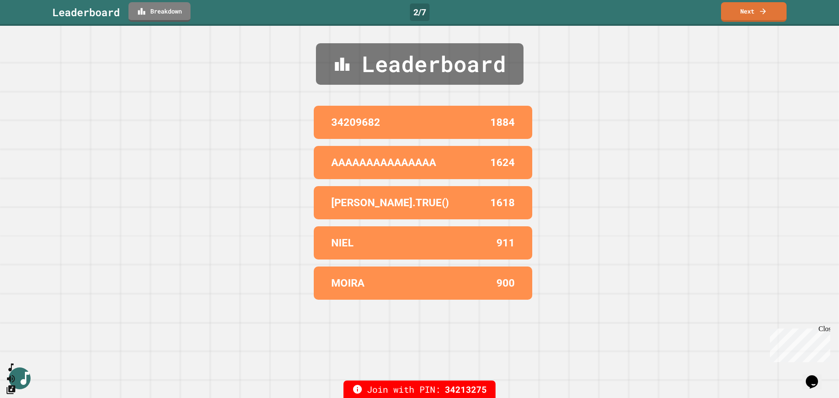
click at [741, 16] on link "Next" at bounding box center [754, 12] width 66 height 20
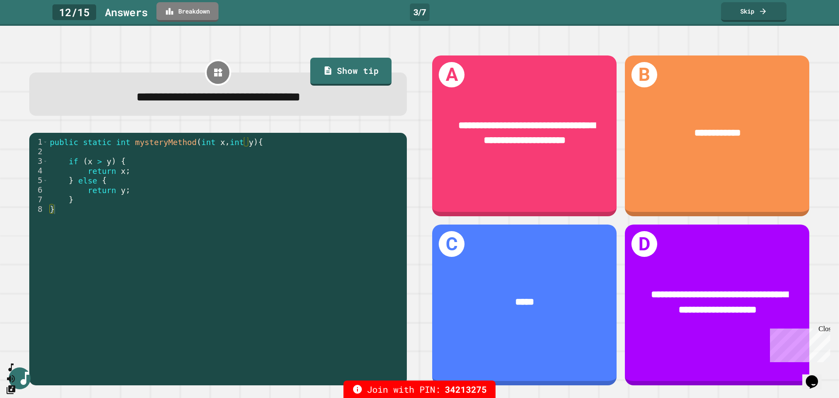
click at [756, 14] on link "Skip" at bounding box center [754, 12] width 66 height 20
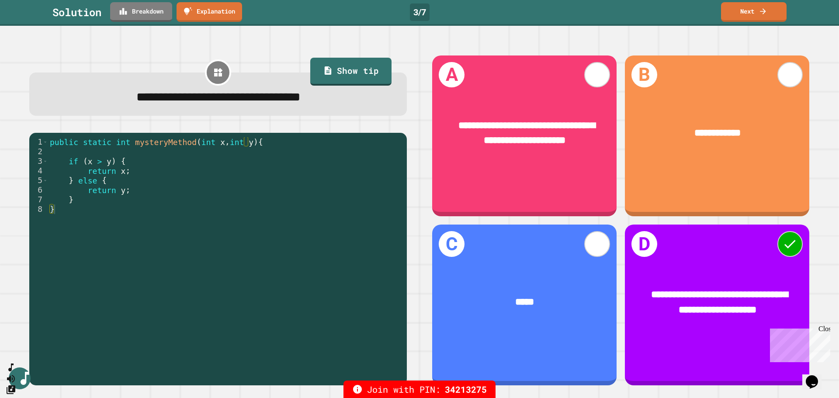
click at [749, 13] on link "Next" at bounding box center [754, 12] width 66 height 20
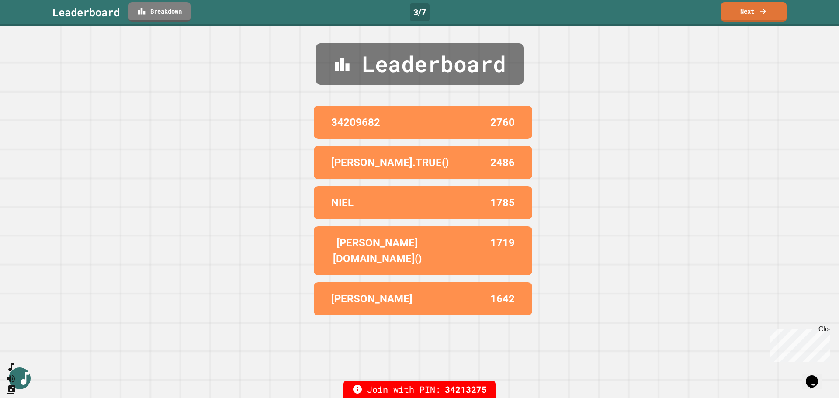
click at [745, 14] on link "Next" at bounding box center [754, 12] width 66 height 20
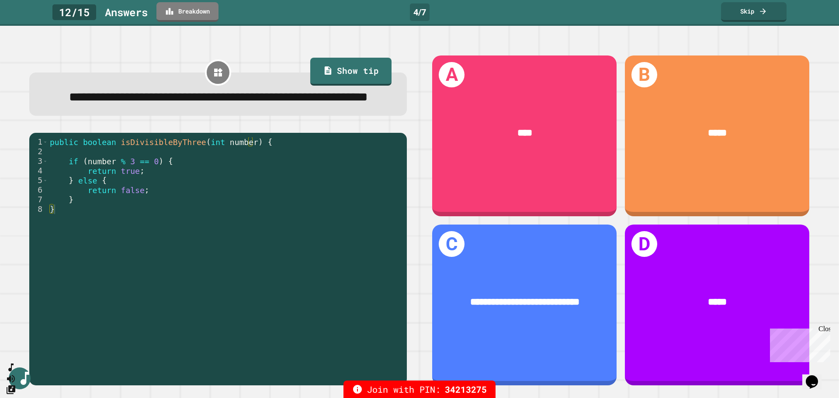
click at [745, 15] on link "Skip" at bounding box center [754, 12] width 66 height 20
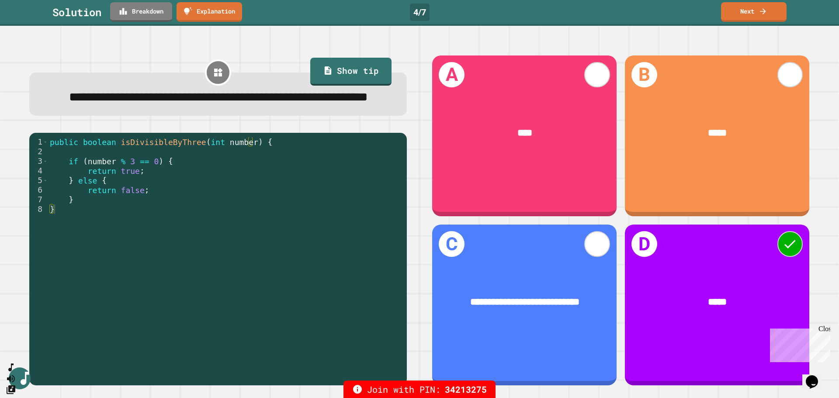
click at [745, 16] on link "Next" at bounding box center [754, 12] width 66 height 20
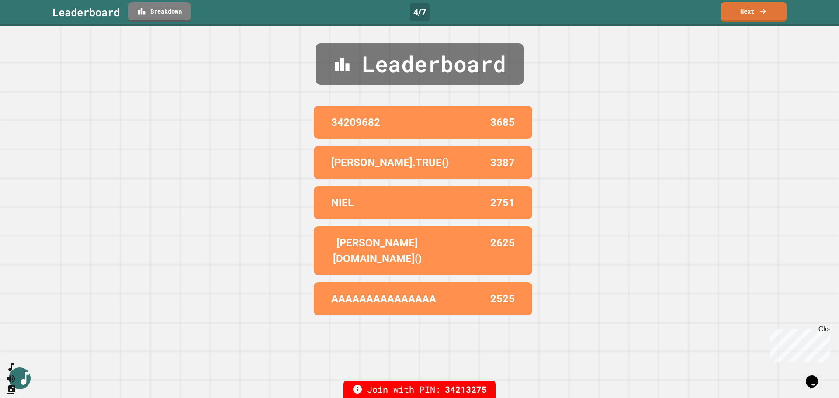
click at [746, 14] on link "Next" at bounding box center [754, 12] width 66 height 20
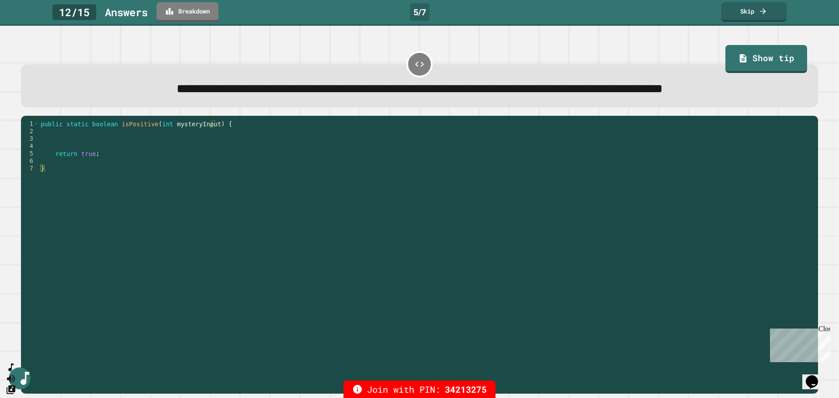
click at [738, 13] on link "Skip" at bounding box center [754, 12] width 66 height 20
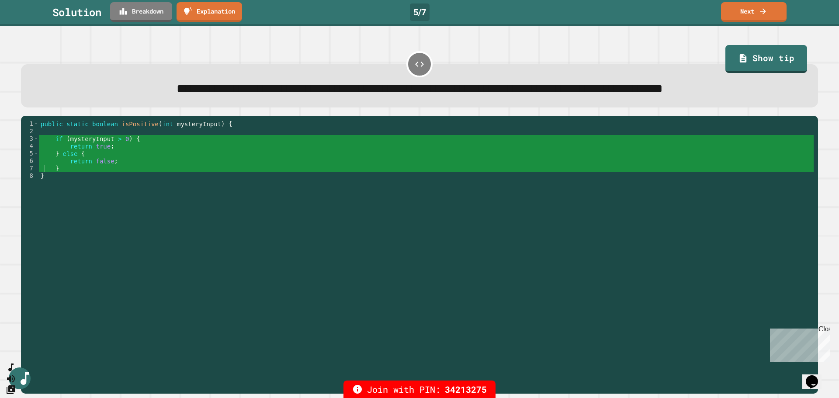
click at [748, 14] on link "Next" at bounding box center [754, 12] width 66 height 20
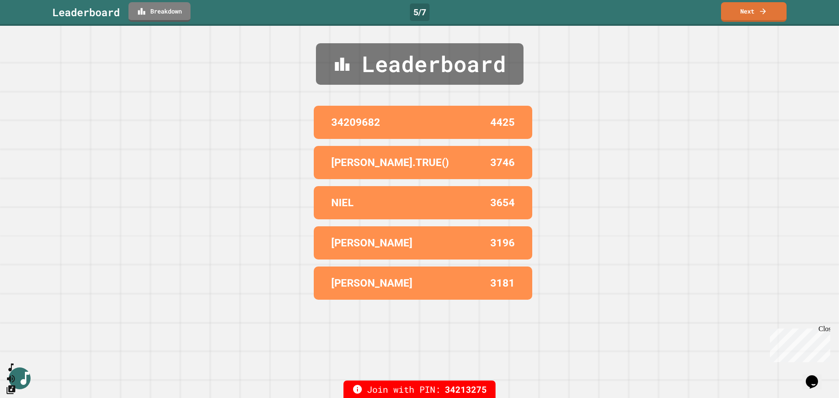
click at [738, 14] on link "Next" at bounding box center [754, 12] width 66 height 20
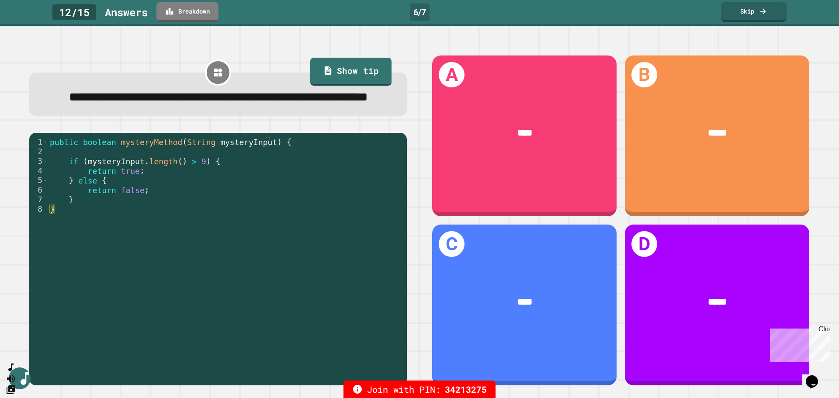
click at [740, 14] on link "Skip" at bounding box center [754, 12] width 66 height 20
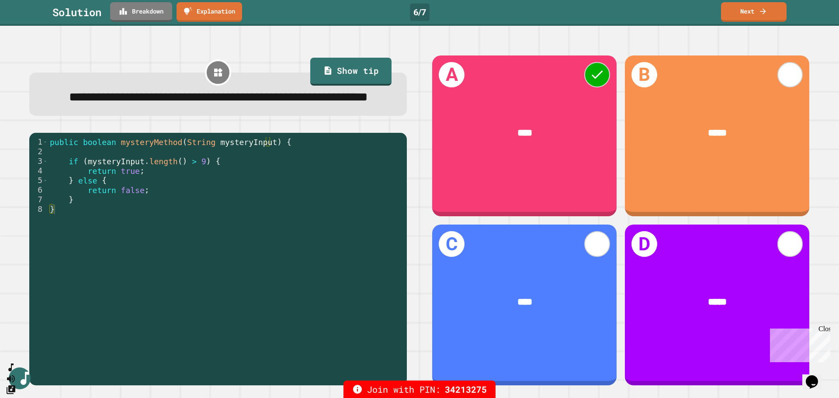
click at [747, 12] on link "Next" at bounding box center [754, 12] width 66 height 20
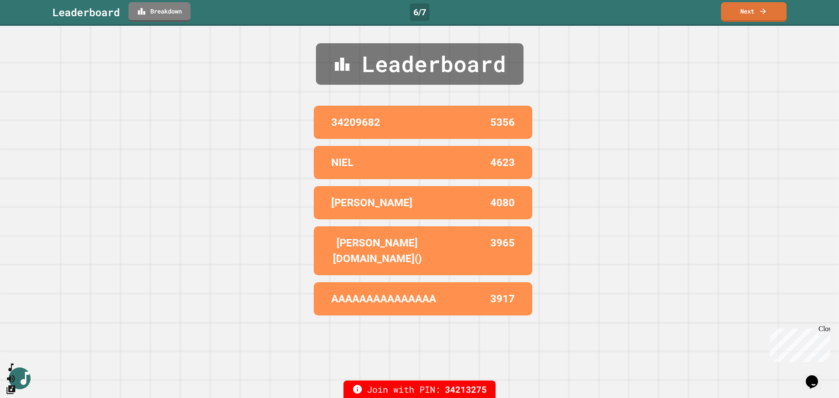
click at [746, 14] on link "Next" at bounding box center [754, 12] width 66 height 20
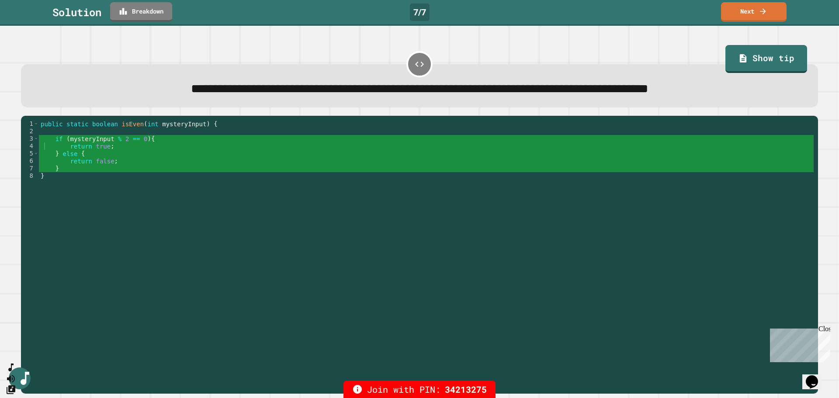
click at [745, 14] on link "Next" at bounding box center [754, 12] width 66 height 20
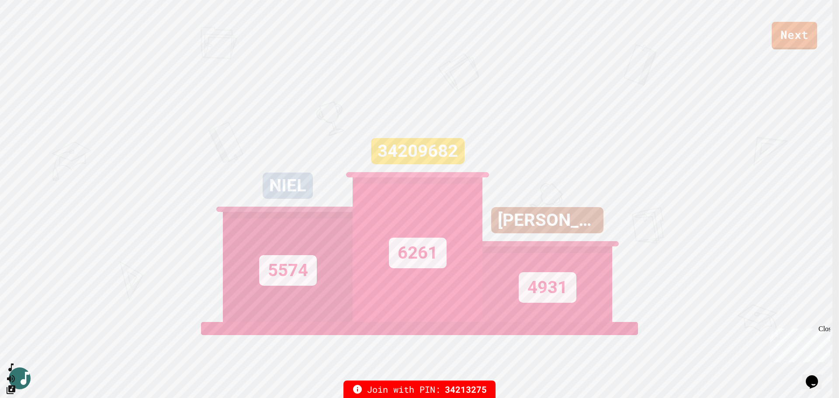
click at [780, 38] on link "Next" at bounding box center [794, 36] width 45 height 28
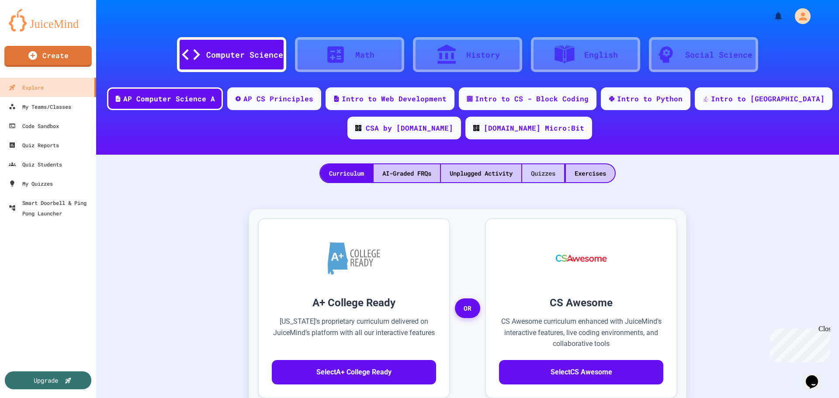
click at [541, 172] on div "Quizzes" at bounding box center [543, 173] width 42 height 18
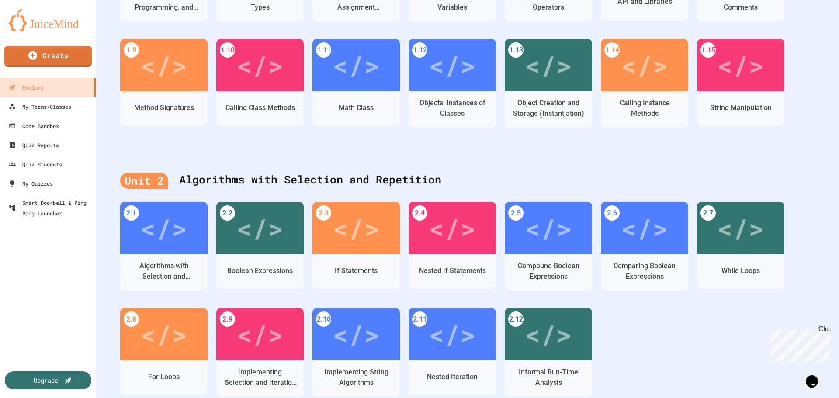
scroll to position [333, 0]
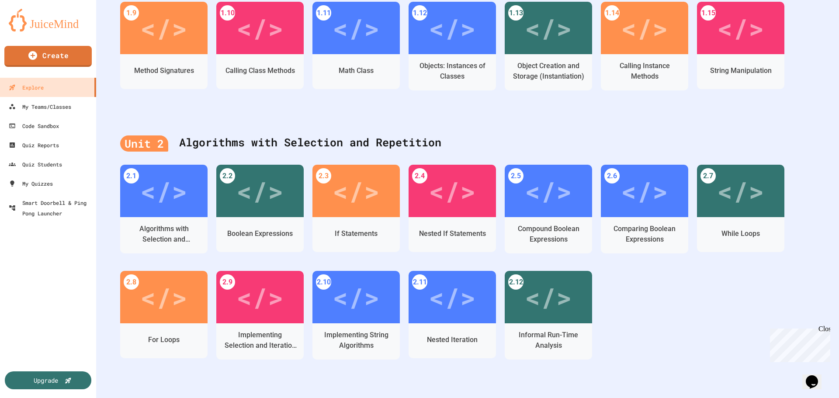
click at [544, 195] on div "</>" at bounding box center [548, 190] width 47 height 39
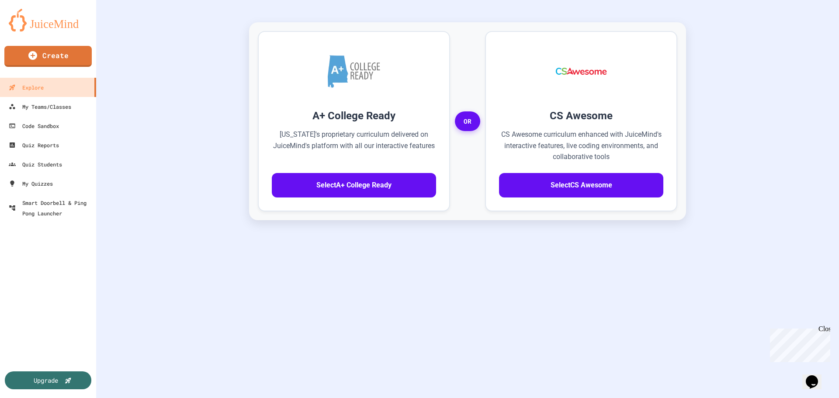
scroll to position [194, 0]
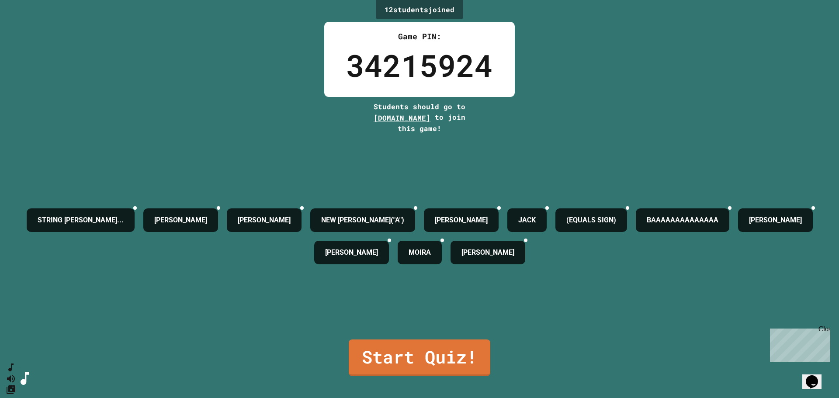
click at [415, 345] on link "Start Quiz!" at bounding box center [420, 358] width 142 height 37
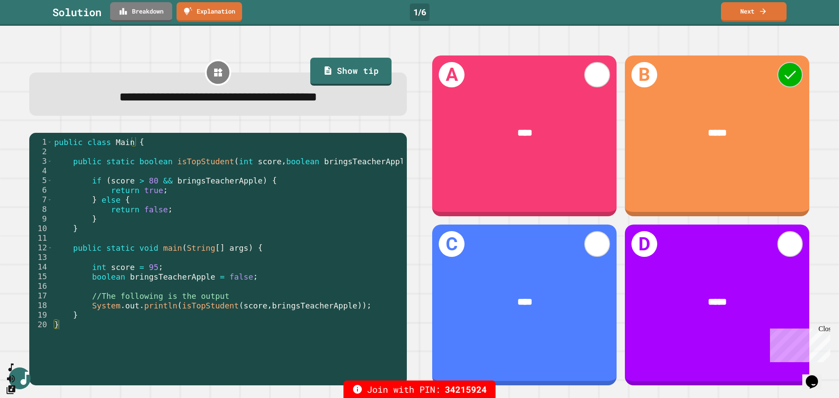
click at [745, 16] on link "Next" at bounding box center [754, 12] width 66 height 20
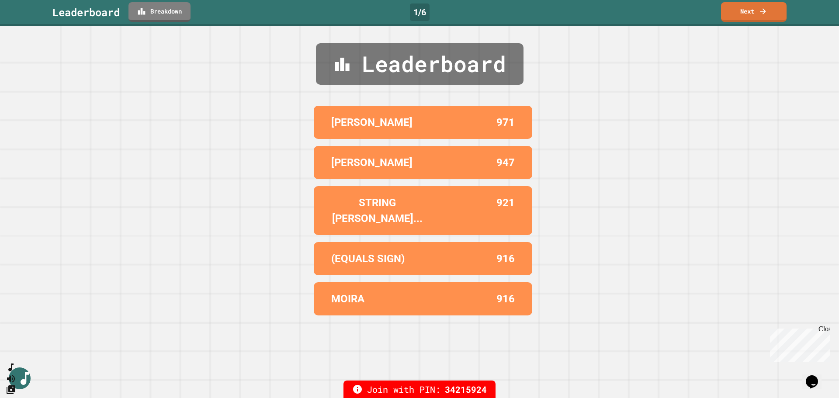
click at [752, 15] on link "Next" at bounding box center [754, 12] width 66 height 20
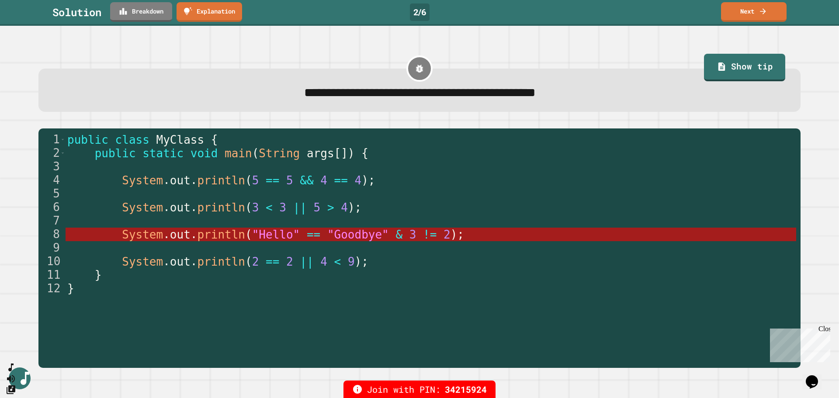
click at [747, 18] on link "Next" at bounding box center [754, 12] width 66 height 20
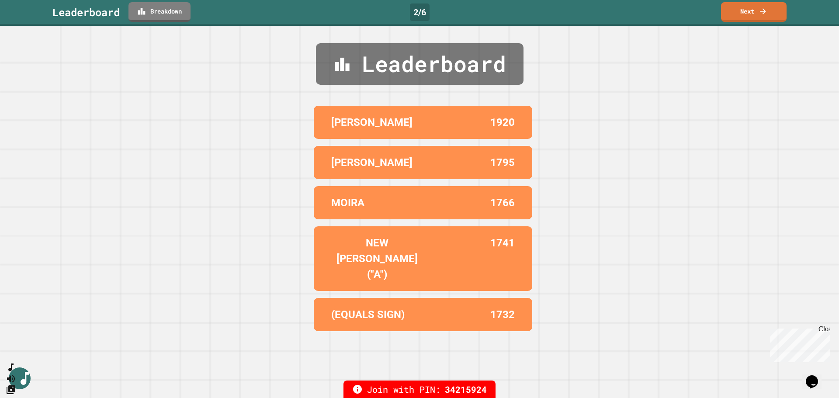
click at [744, 17] on link "Next" at bounding box center [754, 12] width 66 height 20
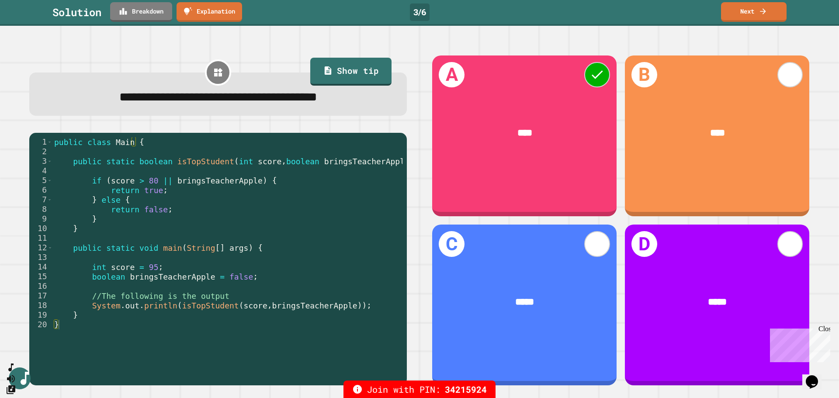
click at [738, 12] on link "Next" at bounding box center [754, 12] width 66 height 20
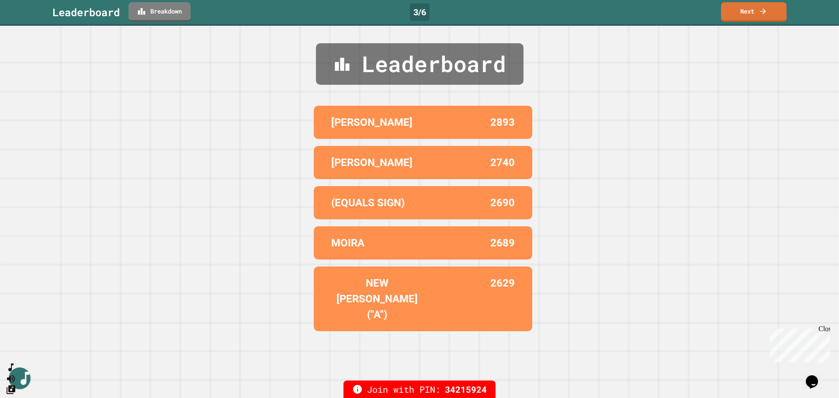
click at [740, 14] on link "Next" at bounding box center [754, 12] width 66 height 20
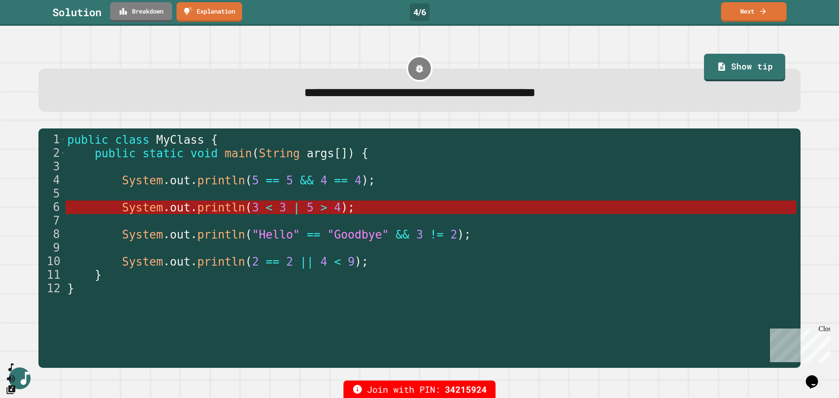
click at [751, 14] on link "Next" at bounding box center [754, 12] width 66 height 20
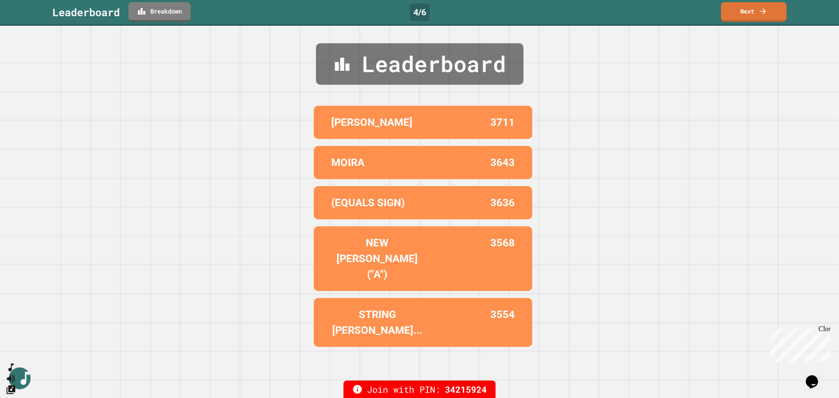
click at [750, 14] on link "Next" at bounding box center [754, 12] width 66 height 20
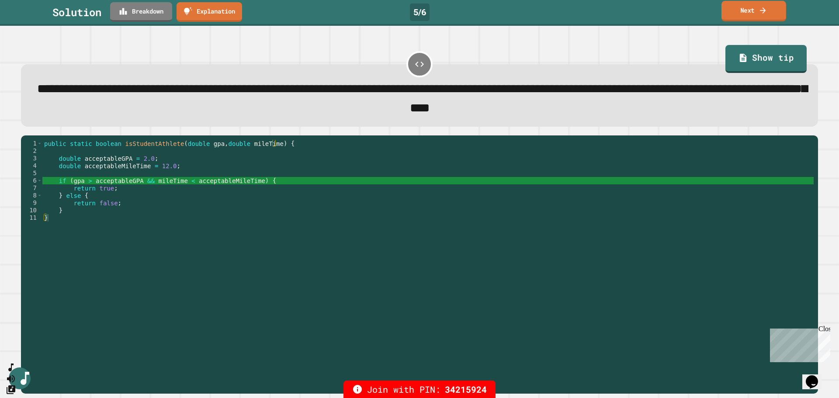
click at [748, 11] on link "Next" at bounding box center [753, 11] width 65 height 21
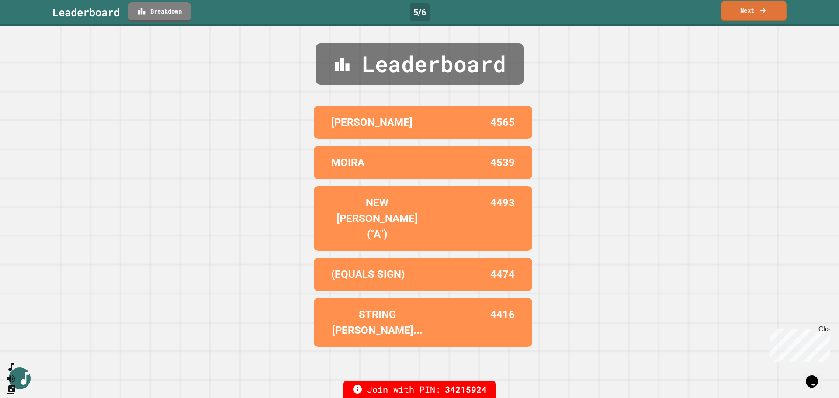
click at [748, 11] on link "Next" at bounding box center [753, 11] width 65 height 21
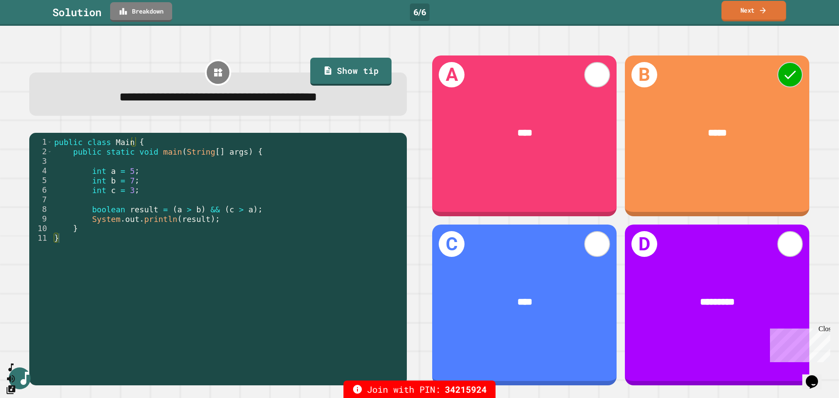
click at [748, 11] on link "Next" at bounding box center [753, 11] width 65 height 21
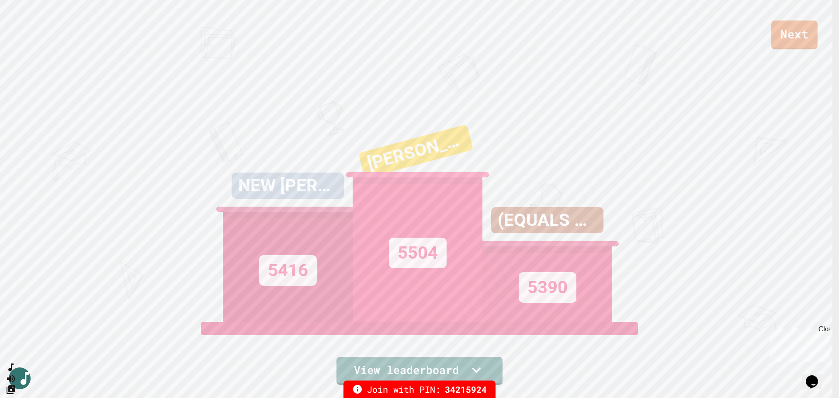
click at [784, 33] on link "Next" at bounding box center [794, 35] width 46 height 29
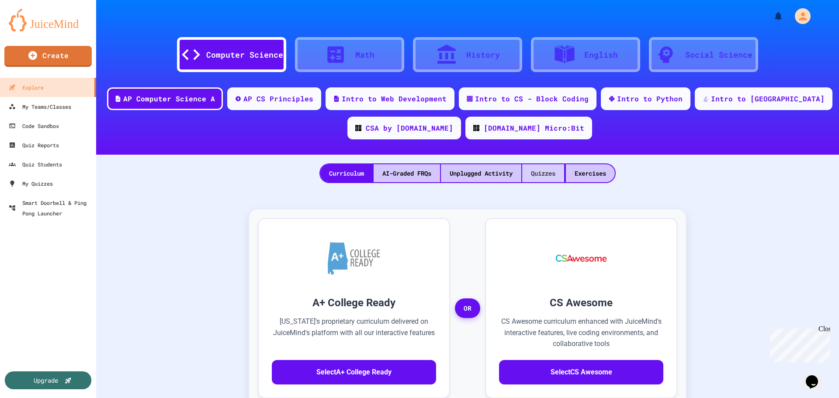
click at [534, 174] on div "Quizzes" at bounding box center [543, 173] width 42 height 18
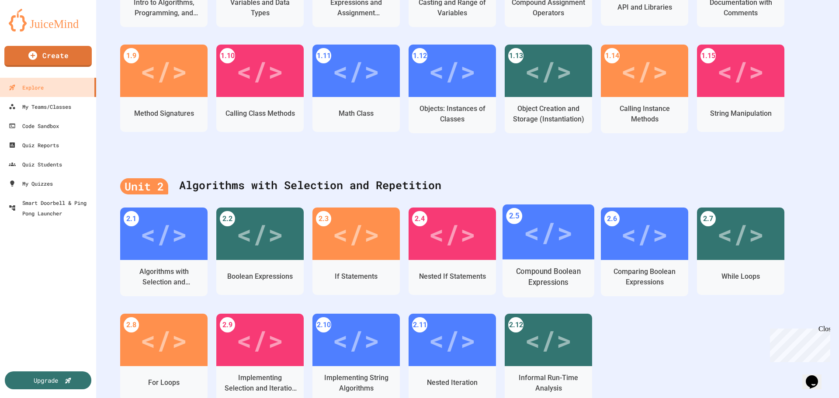
scroll to position [306, 0]
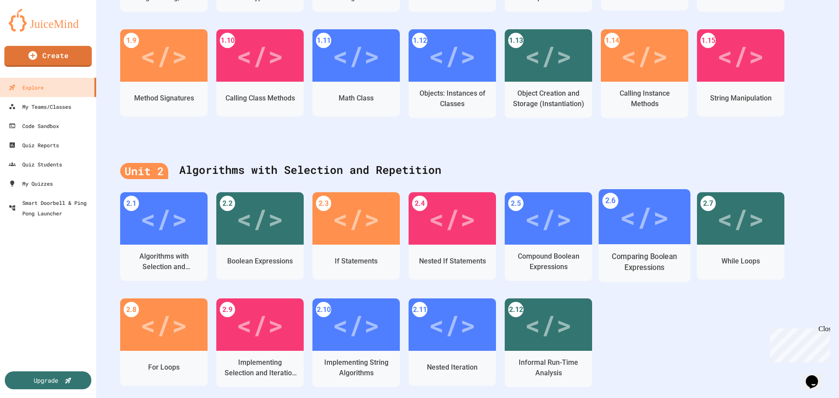
click at [654, 211] on div "</>" at bounding box center [644, 217] width 49 height 42
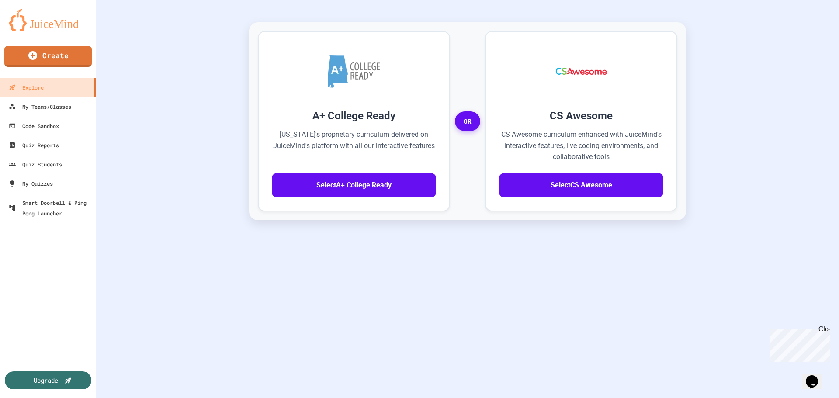
scroll to position [194, 0]
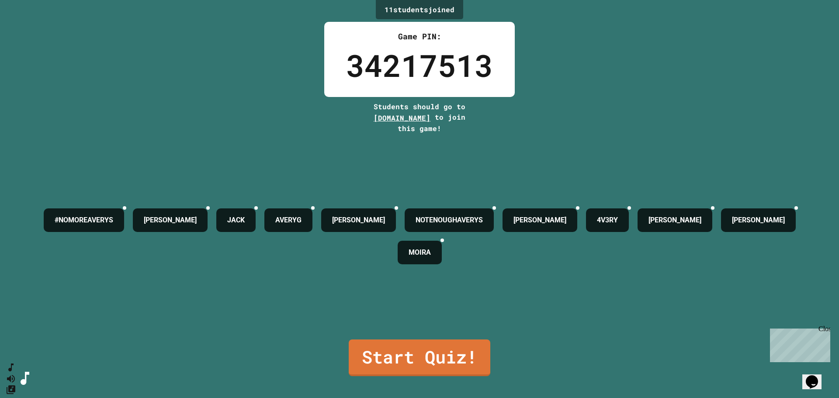
click at [406, 346] on link "Start Quiz!" at bounding box center [420, 358] width 142 height 37
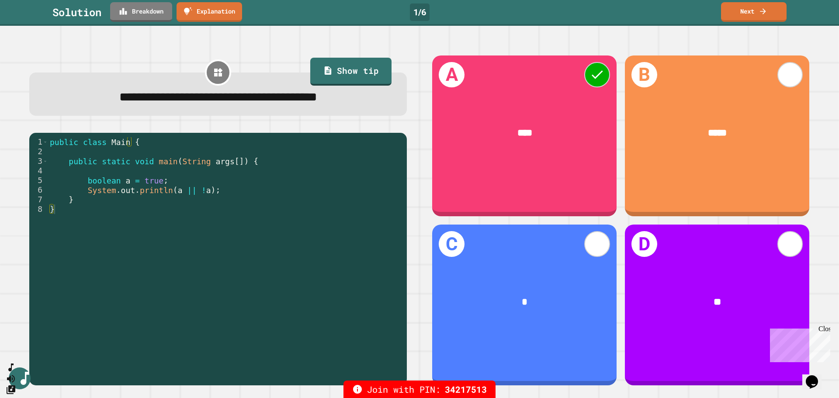
click at [759, 13] on icon at bounding box center [763, 11] width 9 height 9
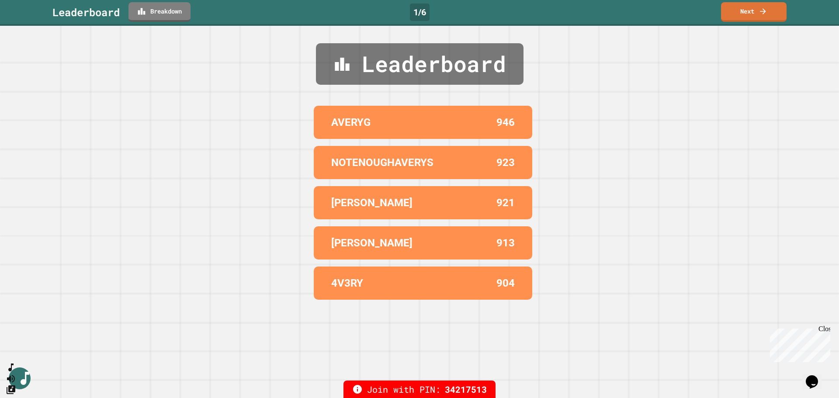
click at [752, 19] on link "Next" at bounding box center [754, 12] width 66 height 20
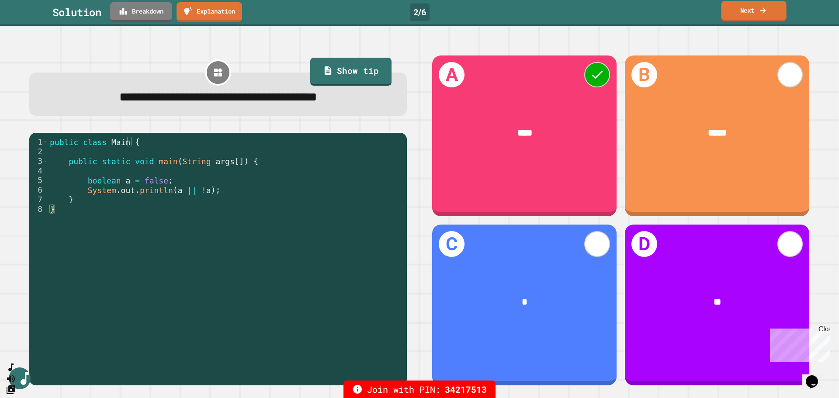
click at [747, 6] on link "Next" at bounding box center [753, 11] width 65 height 21
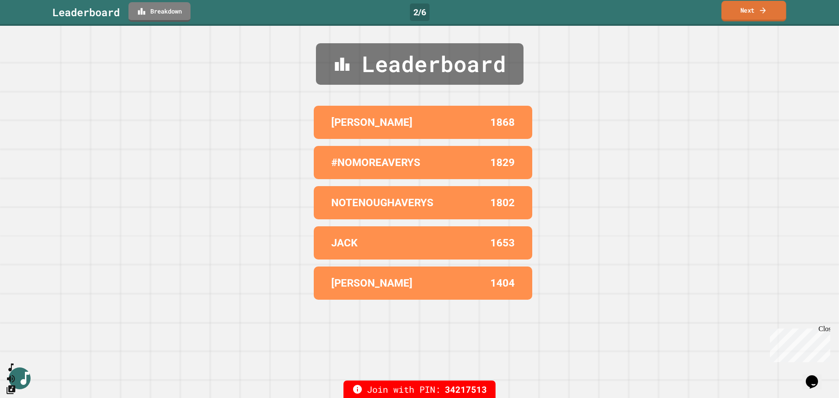
click at [747, 6] on link "Next" at bounding box center [753, 11] width 65 height 21
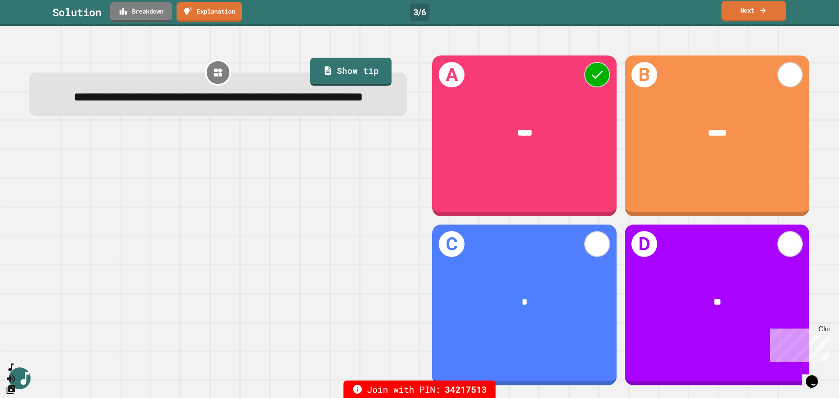
click at [765, 11] on icon at bounding box center [763, 10] width 6 height 6
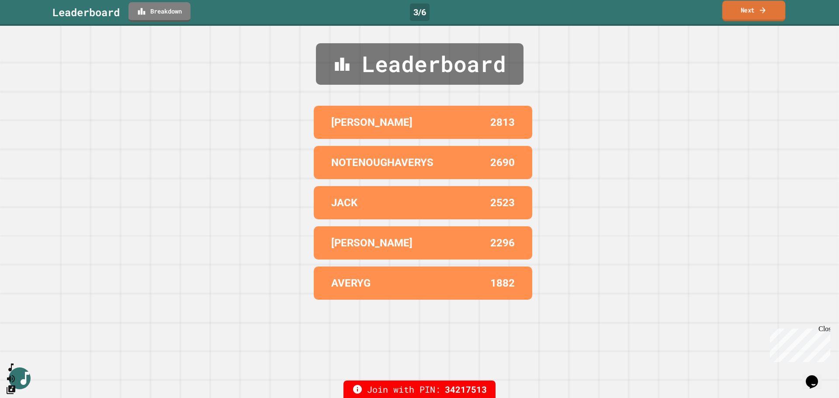
click at [754, 14] on link "Next" at bounding box center [753, 11] width 63 height 21
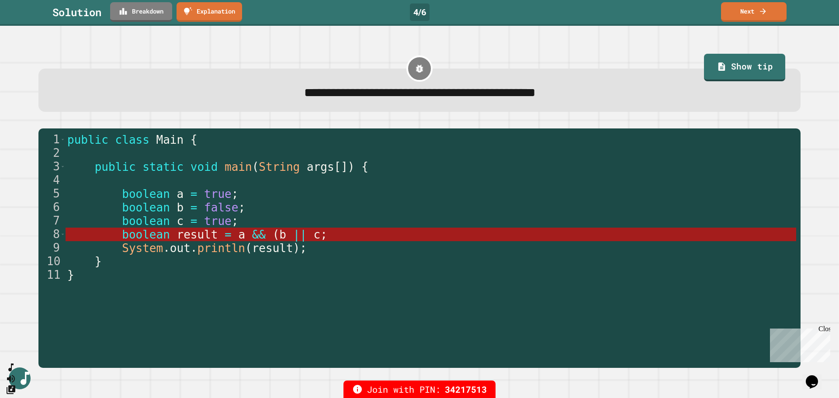
click at [743, 18] on link "Next" at bounding box center [754, 12] width 66 height 20
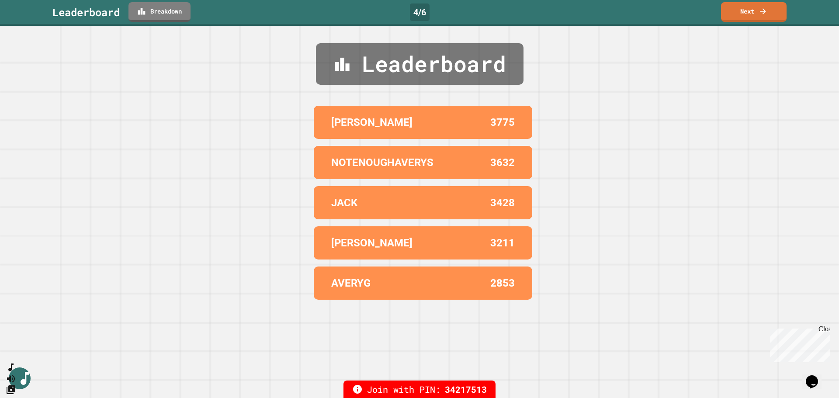
click at [752, 15] on link "Next" at bounding box center [754, 12] width 66 height 20
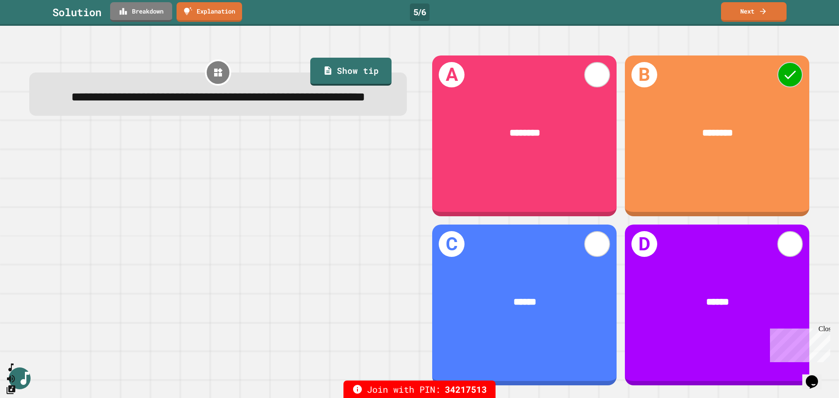
click at [737, 11] on link "Next" at bounding box center [754, 12] width 66 height 20
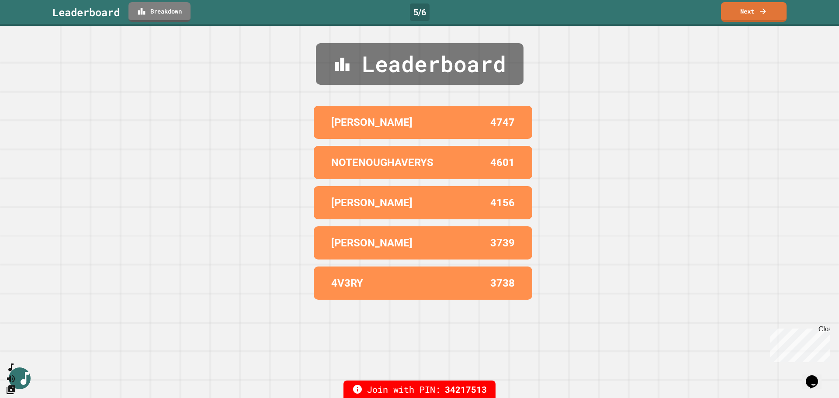
click at [748, 17] on link "Next" at bounding box center [754, 12] width 66 height 20
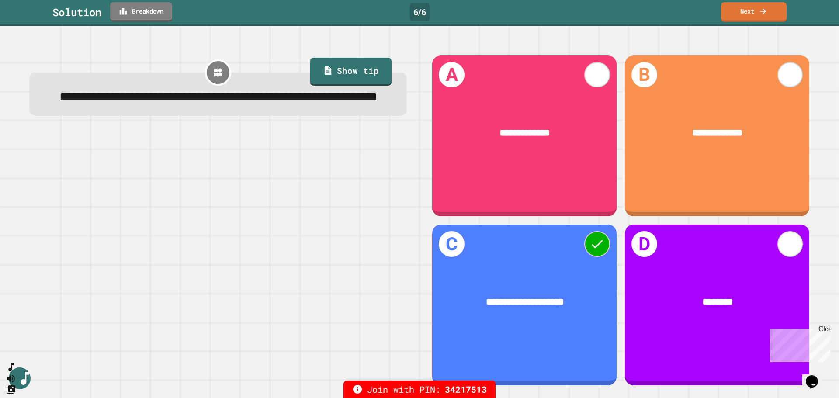
click at [749, 16] on link "Next" at bounding box center [754, 12] width 66 height 20
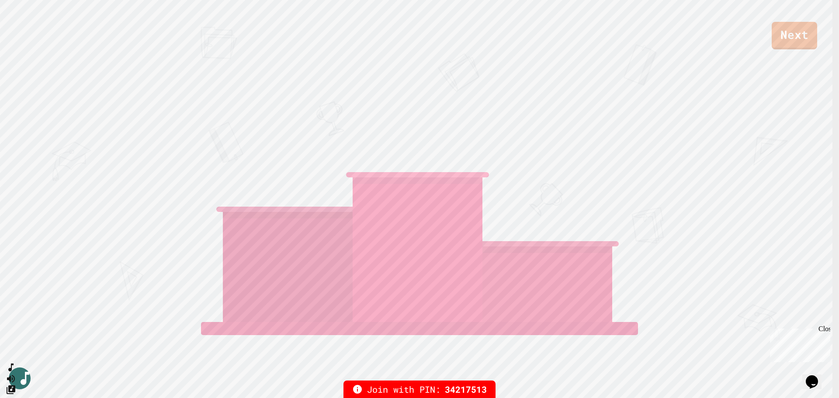
click at [783, 40] on link "Next" at bounding box center [794, 36] width 45 height 28
